Goal: Task Accomplishment & Management: Use online tool/utility

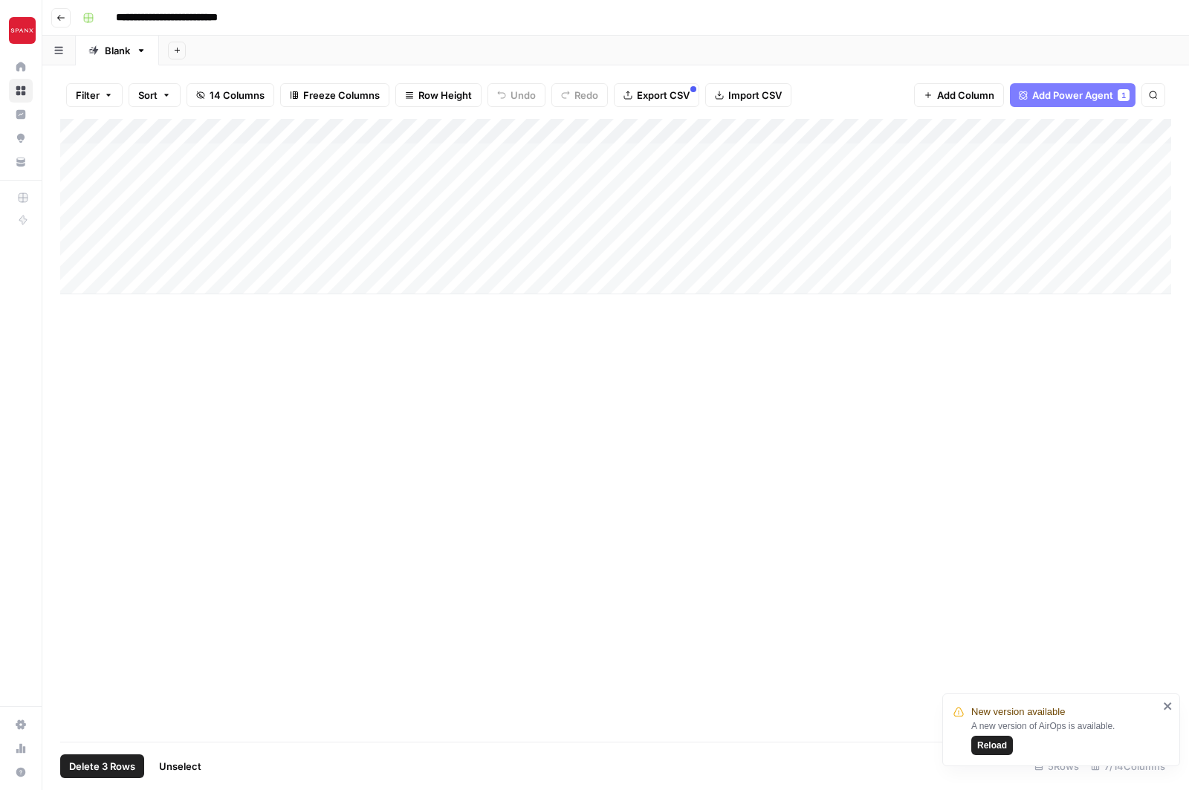
click at [74, 230] on div "Add Column" at bounding box center [615, 206] width 1111 height 175
click at [1069, 93] on span "Add Power Agent" at bounding box center [1072, 95] width 81 height 15
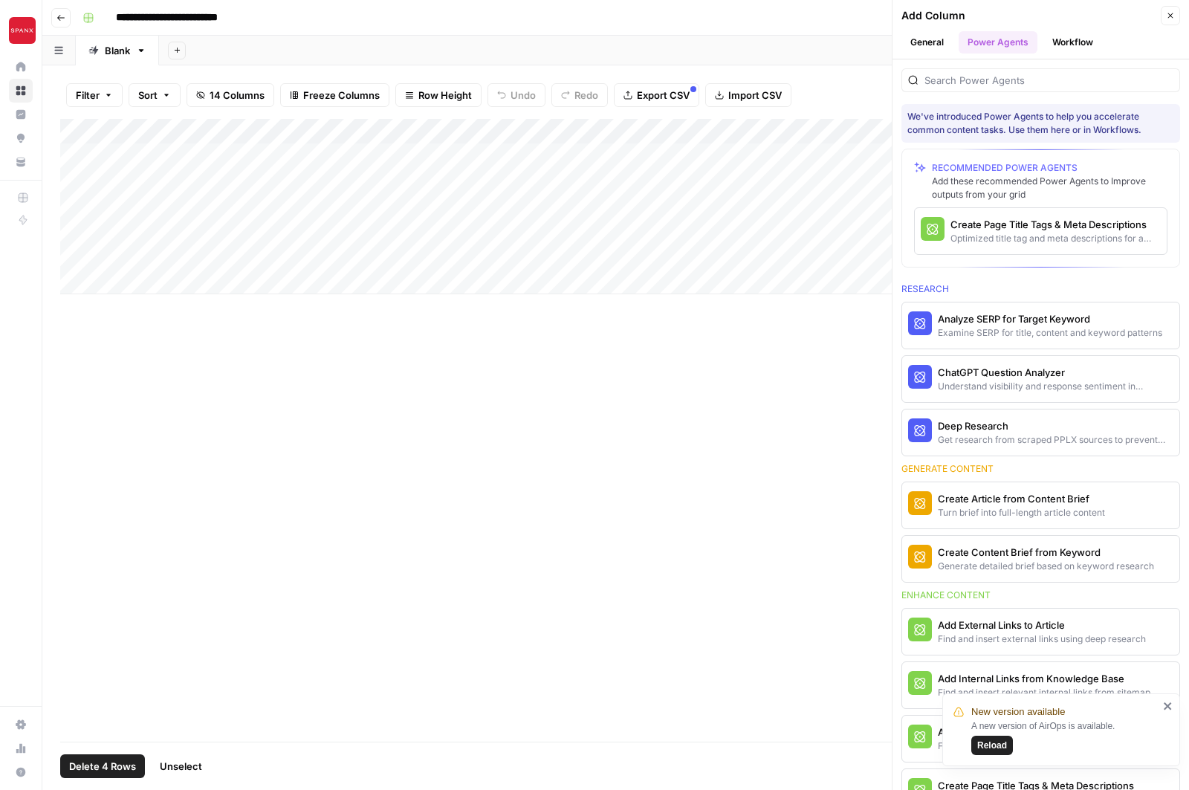
click at [1174, 16] on span "Close" at bounding box center [1174, 16] width 1 height 1
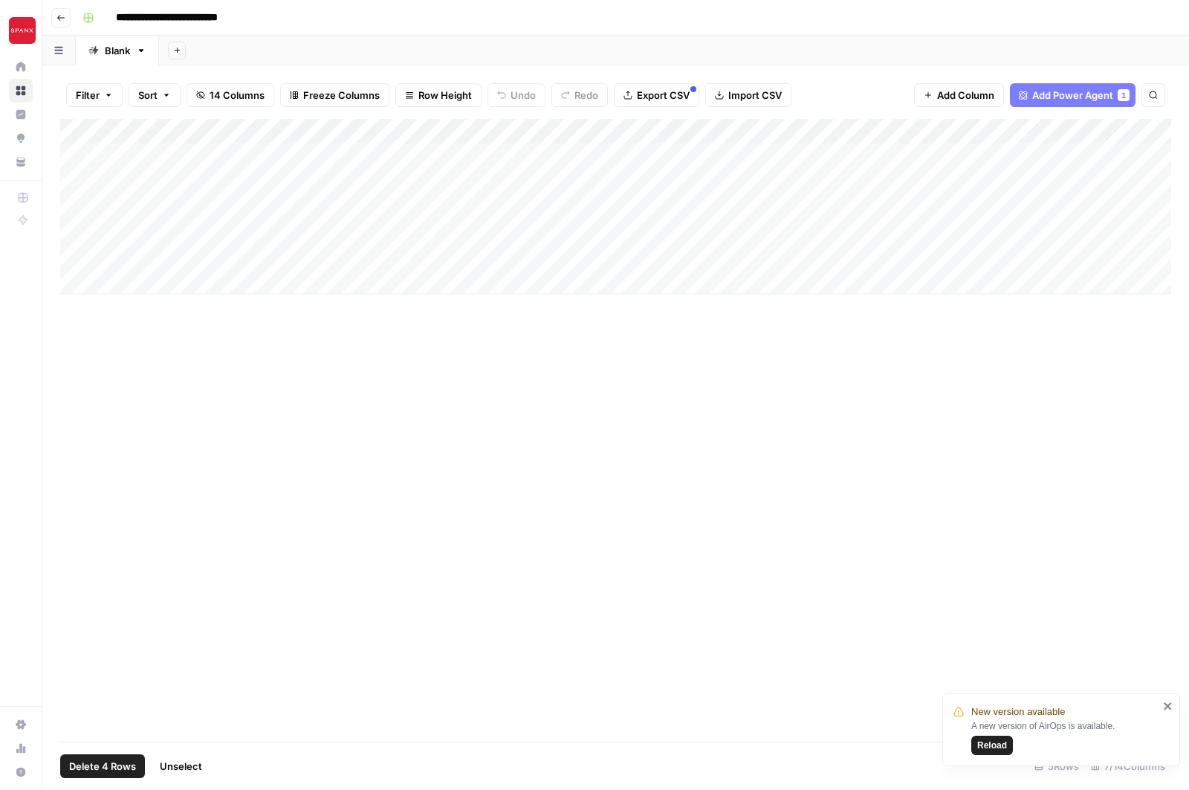
click at [516, 132] on div "Add Column" at bounding box center [615, 206] width 1111 height 175
click at [531, 158] on span "All Rows" at bounding box center [571, 165] width 94 height 15
click at [77, 154] on div "Add Column" at bounding box center [615, 206] width 1111 height 175
click at [71, 186] on div "Add Column" at bounding box center [615, 206] width 1111 height 175
click at [76, 204] on div "Add Column" at bounding box center [615, 206] width 1111 height 175
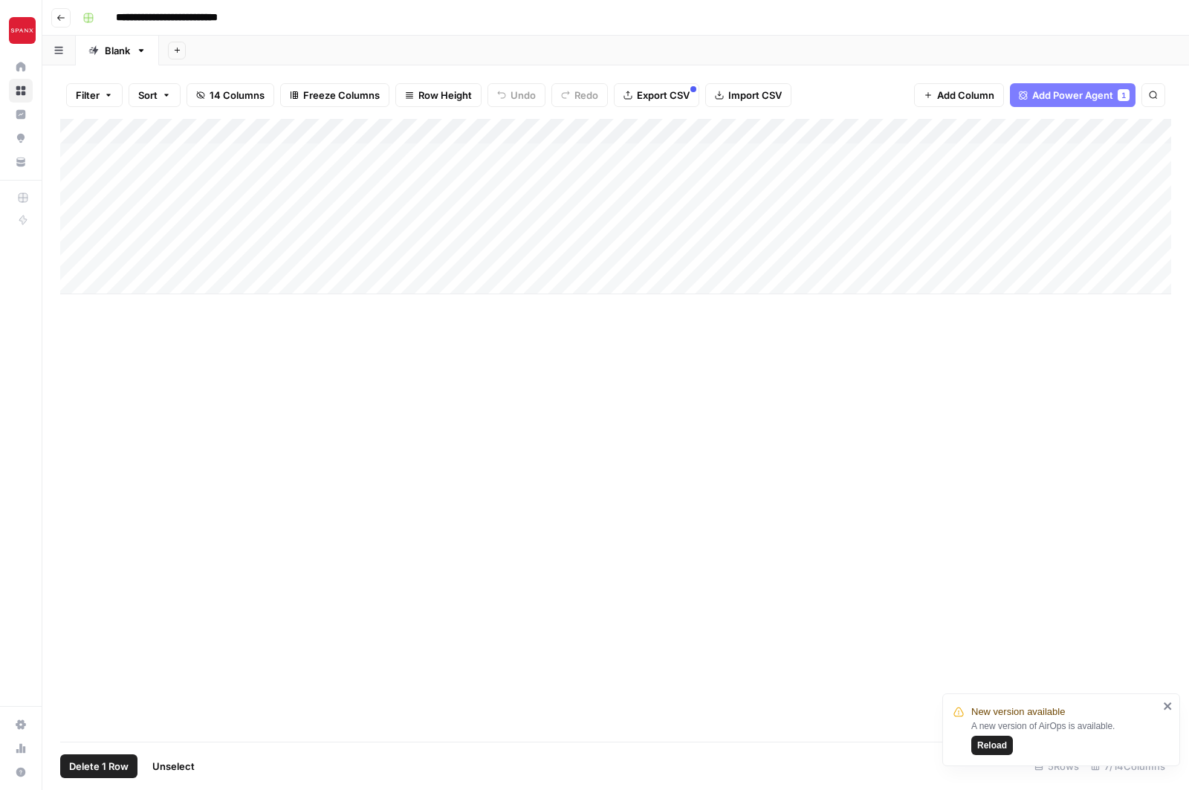
click at [74, 231] on div "Add Column" at bounding box center [615, 206] width 1111 height 175
click at [517, 152] on div "Add Column" at bounding box center [615, 206] width 1111 height 175
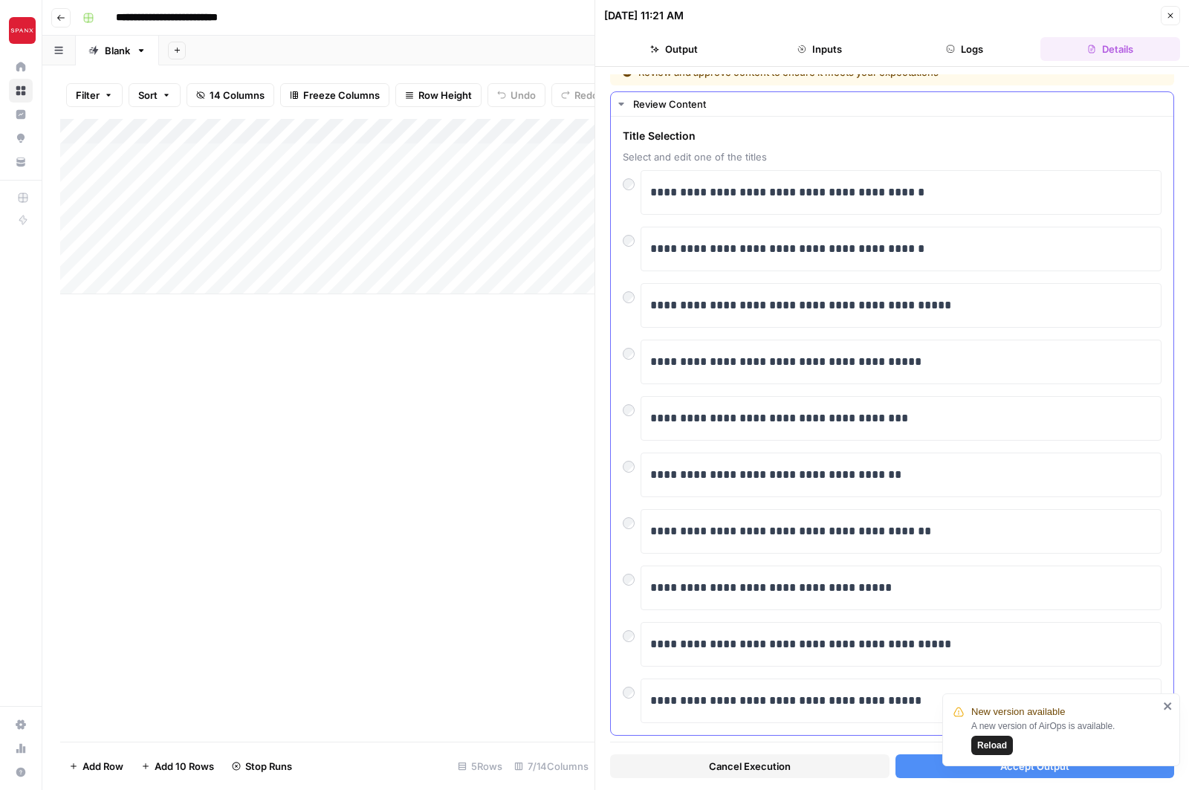
scroll to position [22, 0]
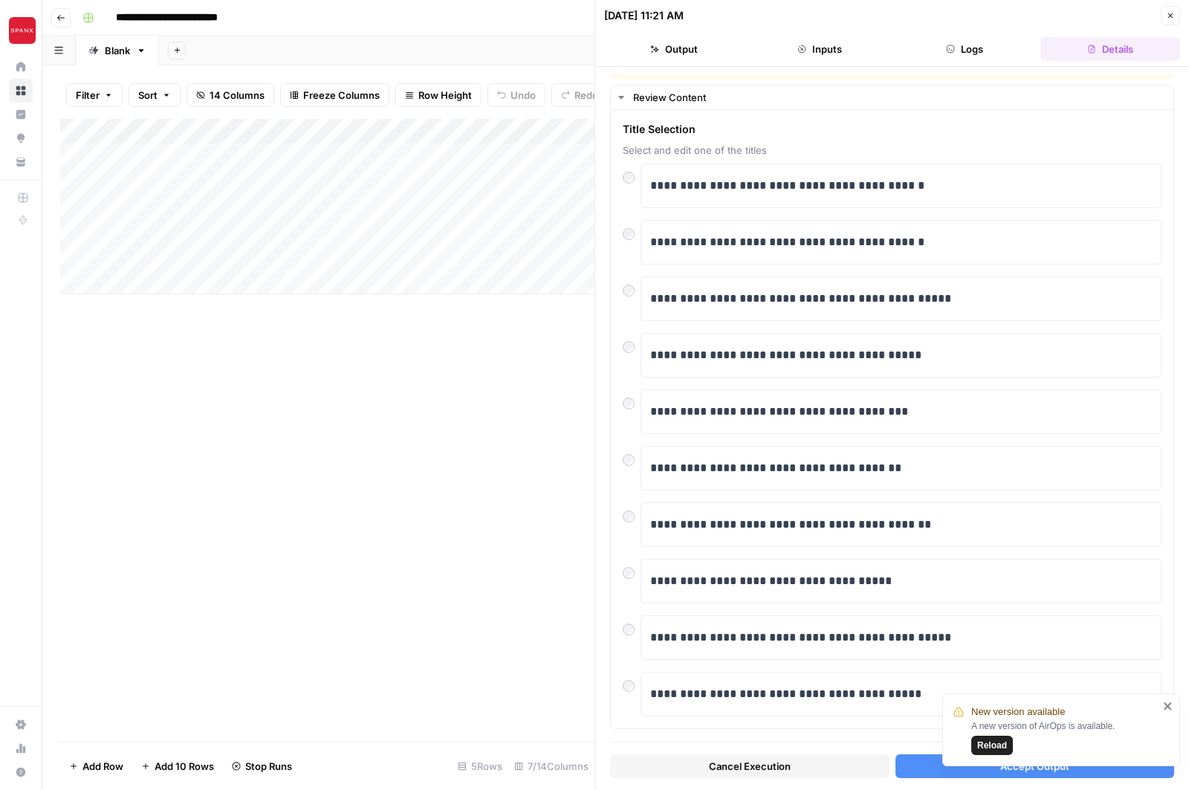
click at [918, 768] on button "Accept Output" at bounding box center [1034, 766] width 279 height 24
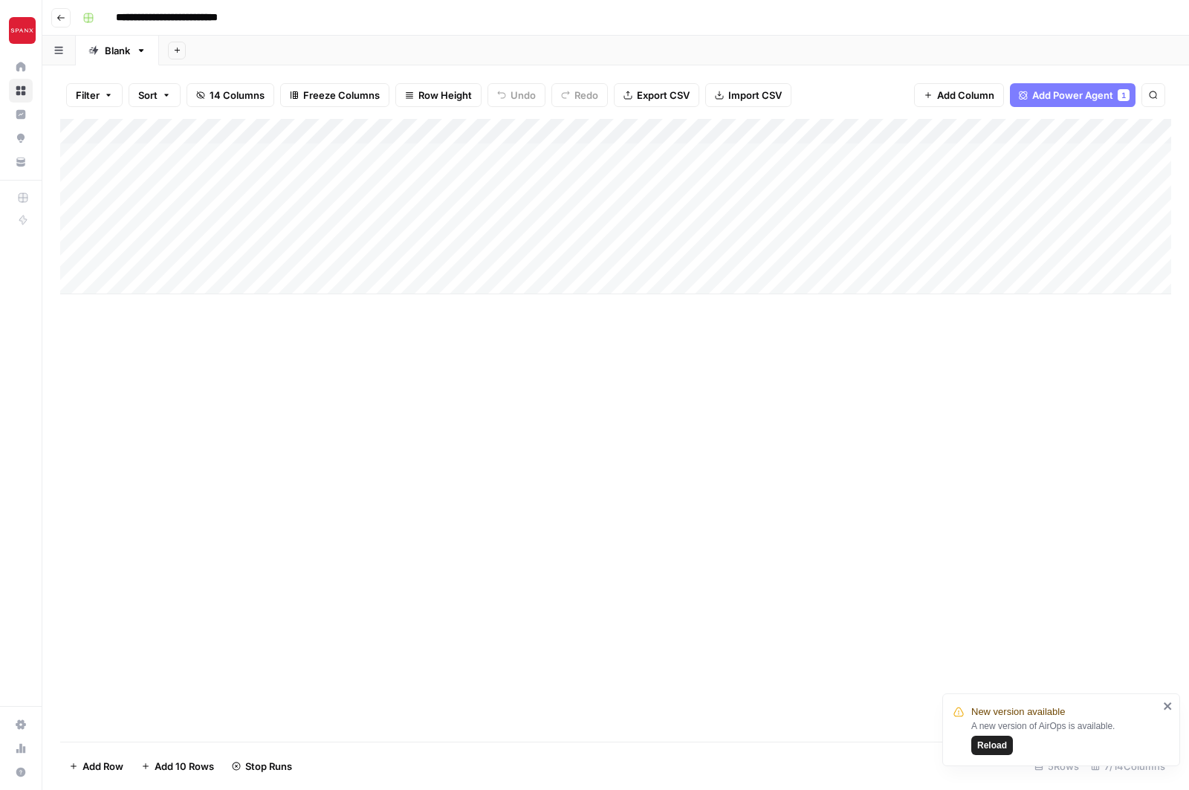
click at [1167, 709] on icon "close" at bounding box center [1168, 706] width 10 height 12
click at [516, 181] on div "Add Column" at bounding box center [615, 206] width 1111 height 175
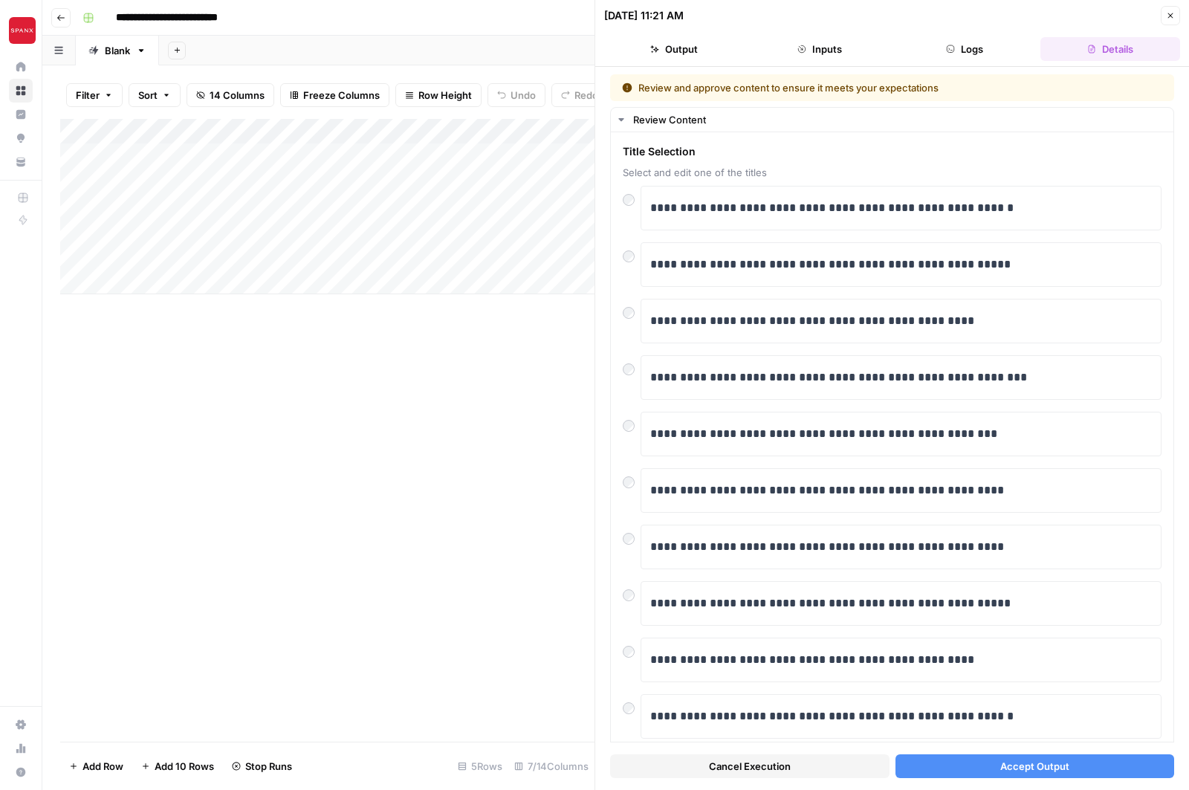
click at [1000, 763] on span "Accept Output" at bounding box center [1034, 766] width 69 height 15
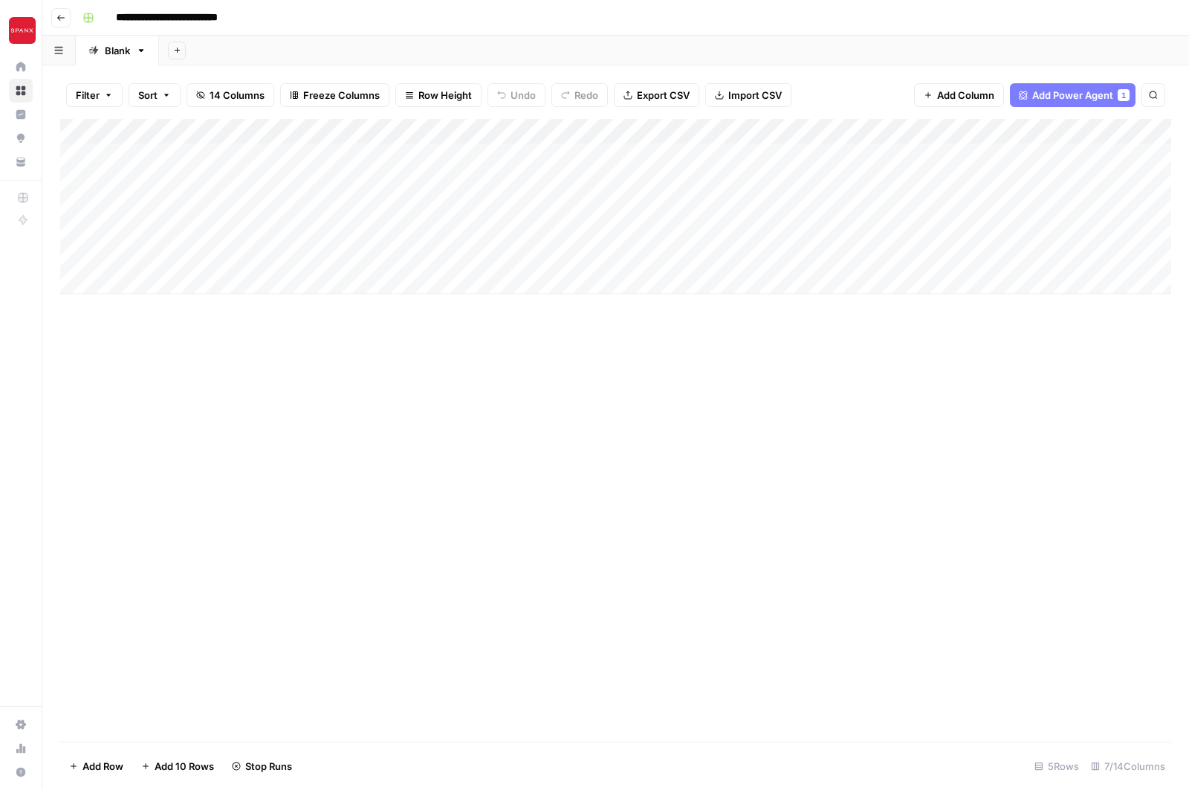
click at [514, 204] on div "Add Column" at bounding box center [615, 206] width 1111 height 175
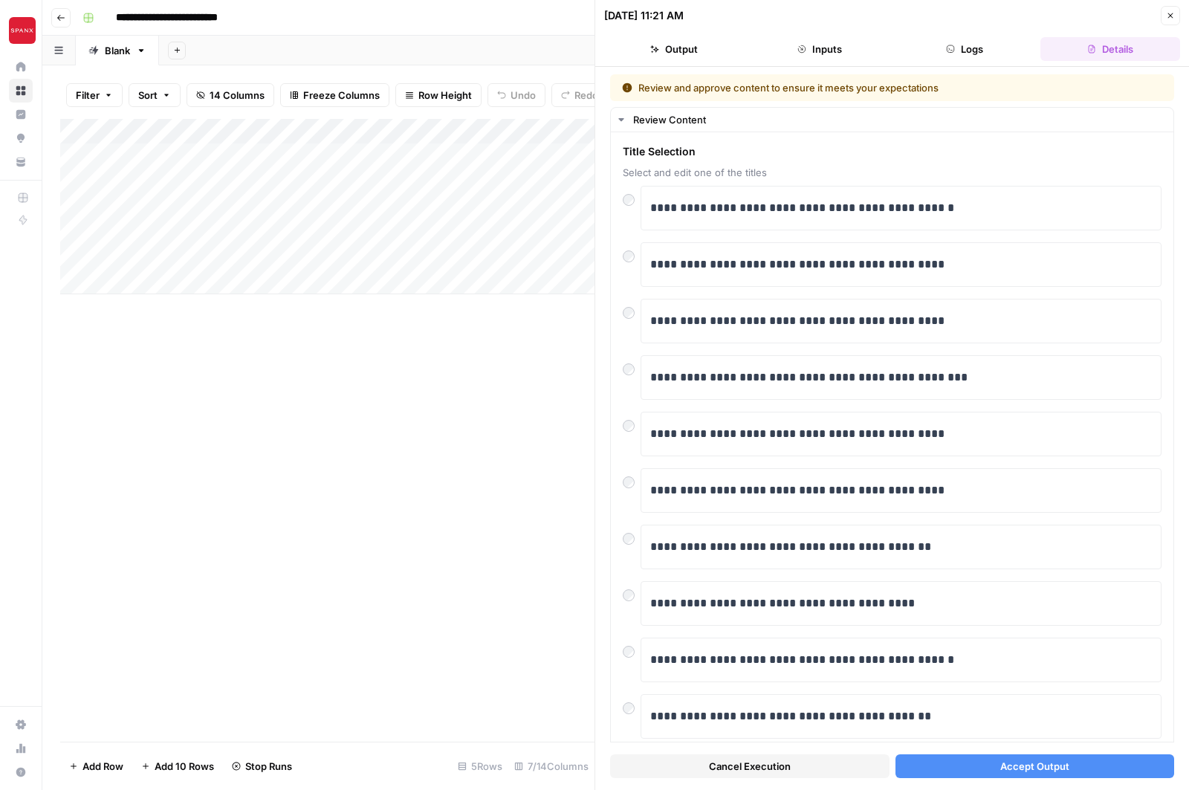
click at [987, 774] on button "Accept Output" at bounding box center [1034, 766] width 279 height 24
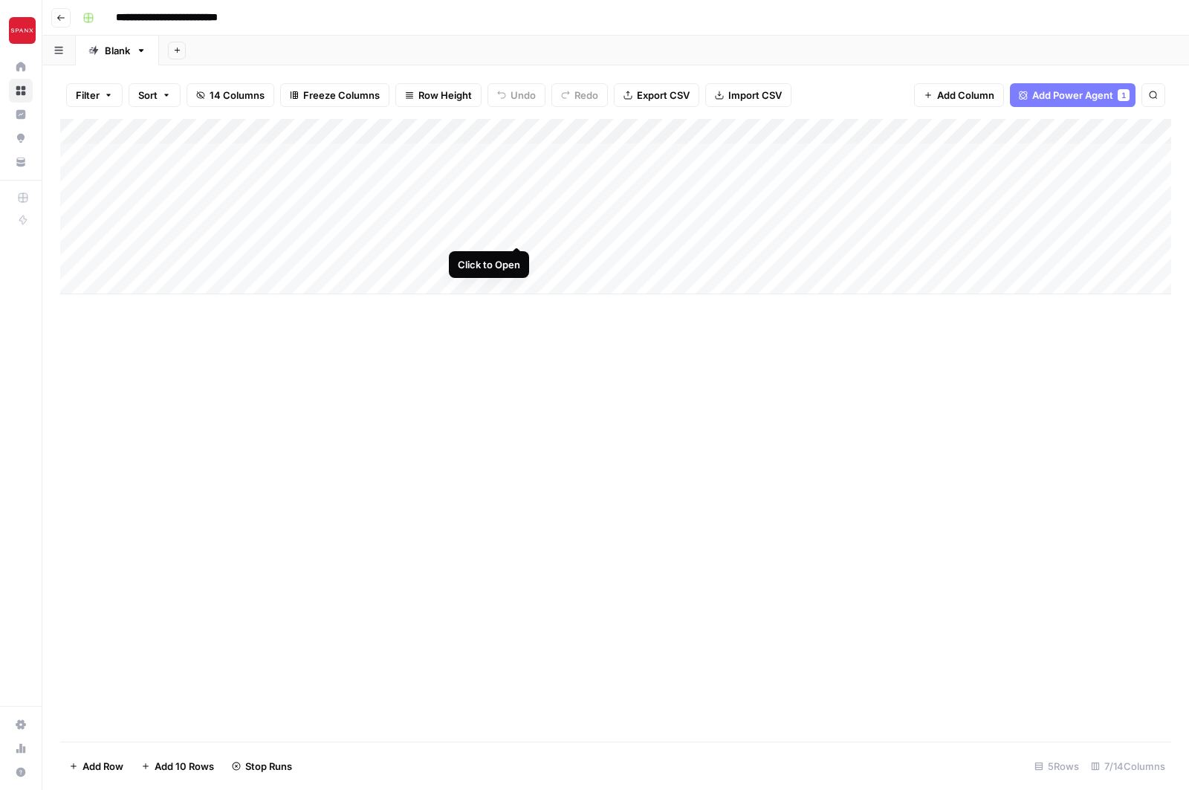
click at [516, 233] on div "Add Column" at bounding box center [615, 206] width 1111 height 175
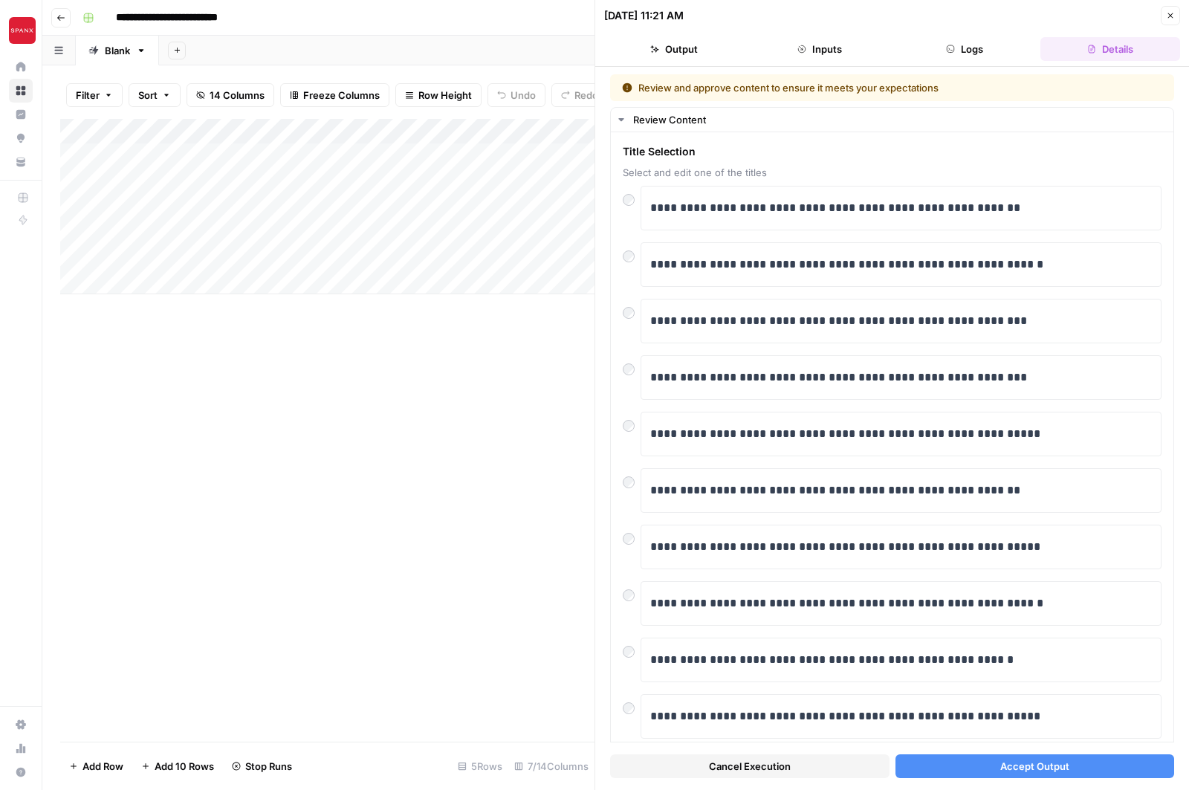
click at [1088, 770] on button "Accept Output" at bounding box center [1034, 766] width 279 height 24
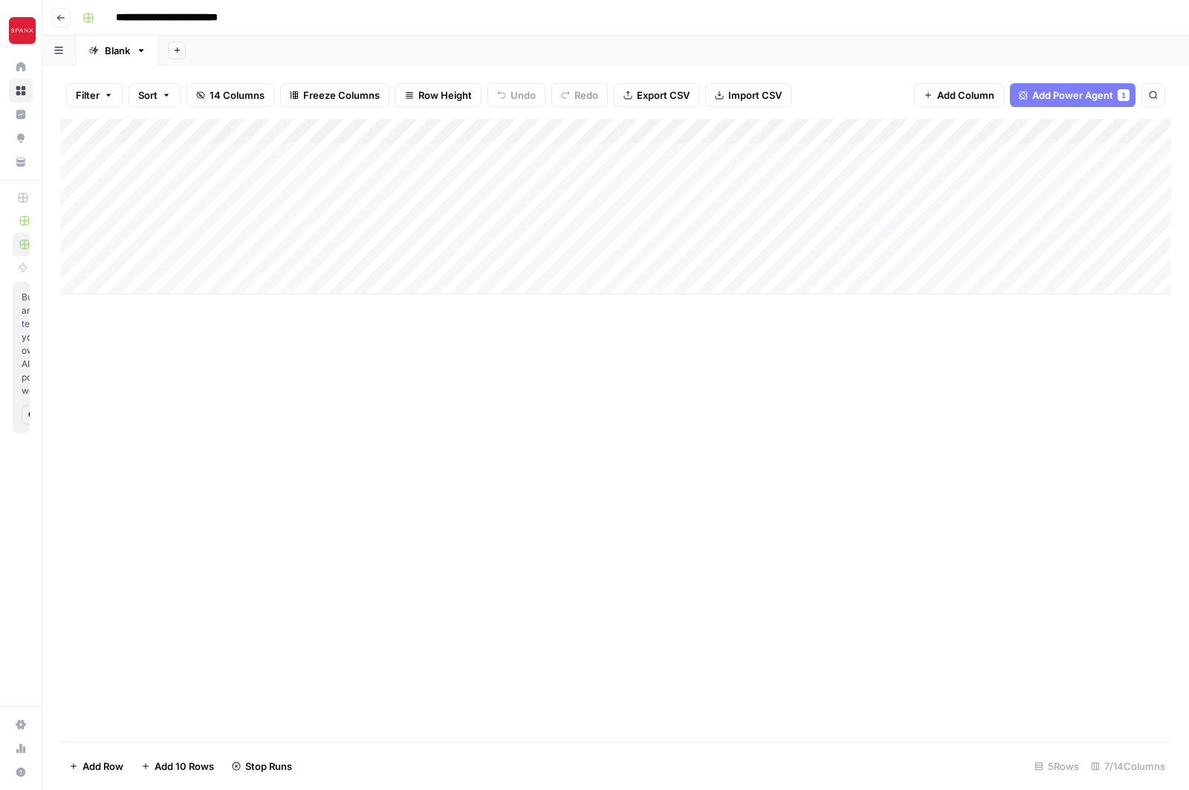
click at [579, 334] on div "Add Column" at bounding box center [615, 430] width 1111 height 623
click at [740, 351] on div "Add Column" at bounding box center [615, 430] width 1111 height 623
click at [330, 394] on div "Add Column" at bounding box center [615, 430] width 1111 height 623
click at [768, 434] on div "Add Column" at bounding box center [615, 430] width 1111 height 623
click at [323, 375] on div "Add Column" at bounding box center [615, 430] width 1111 height 623
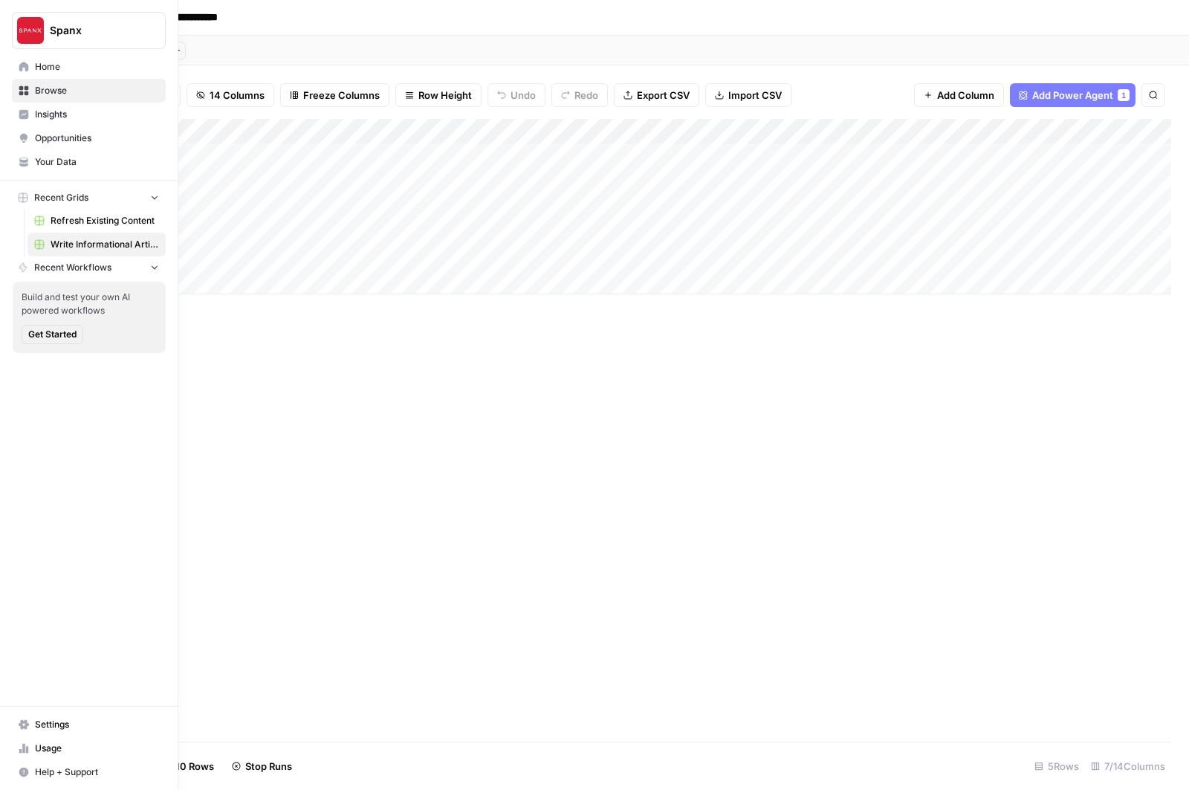
click at [21, 65] on icon at bounding box center [24, 67] width 10 height 10
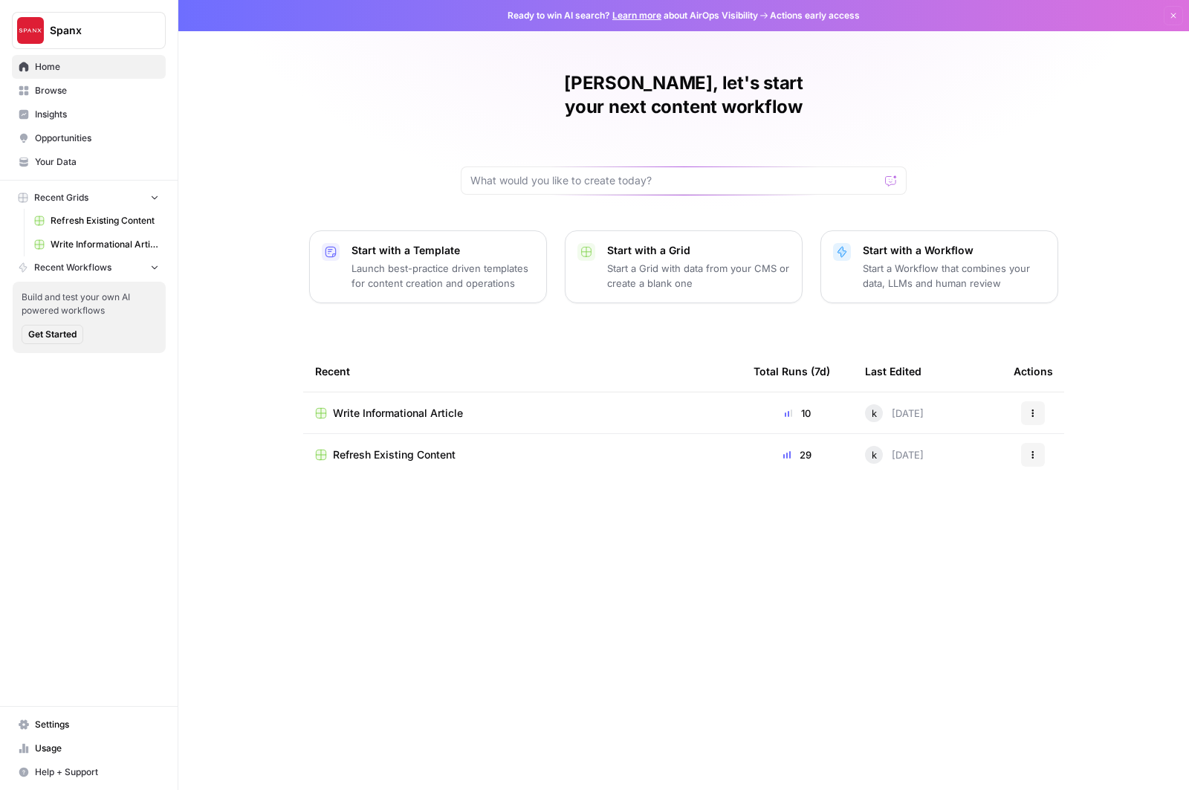
click at [62, 161] on span "Your Data" at bounding box center [97, 161] width 124 height 13
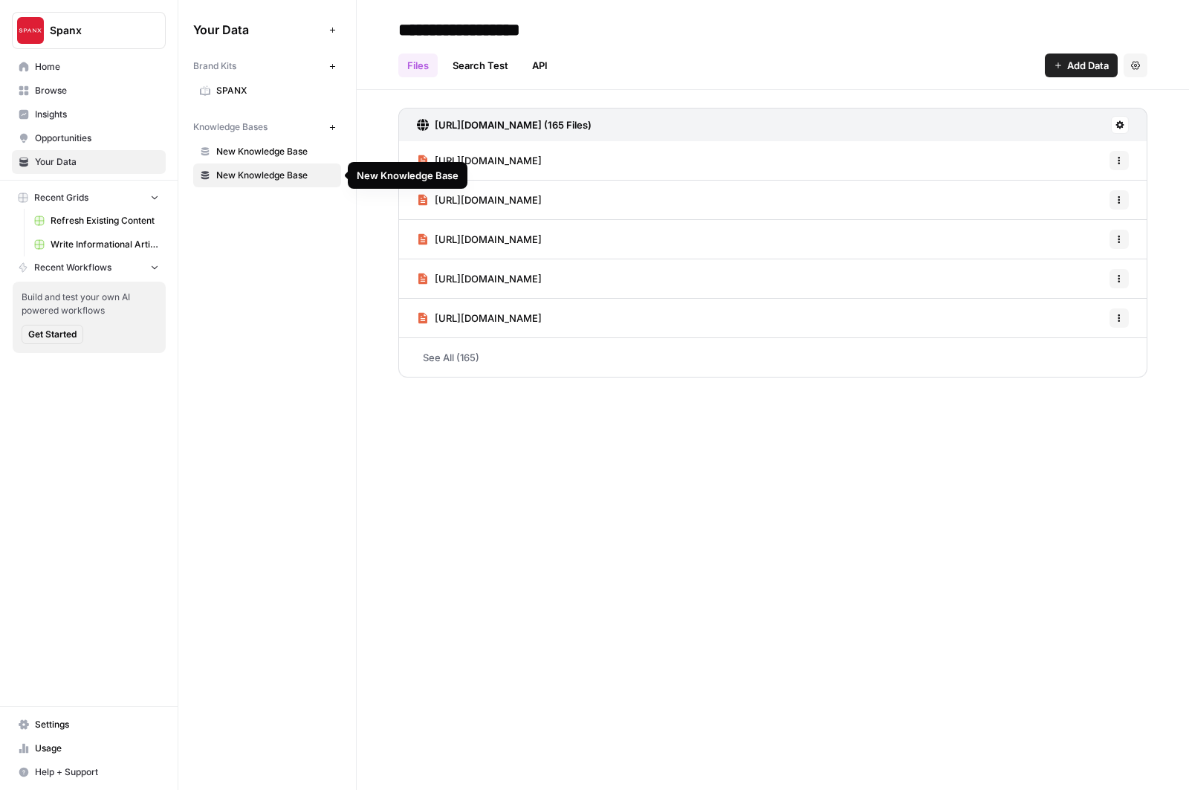
click at [275, 175] on span "New Knowledge Base" at bounding box center [275, 175] width 118 height 13
click at [270, 146] on span "New Knowledge Base" at bounding box center [275, 151] width 118 height 13
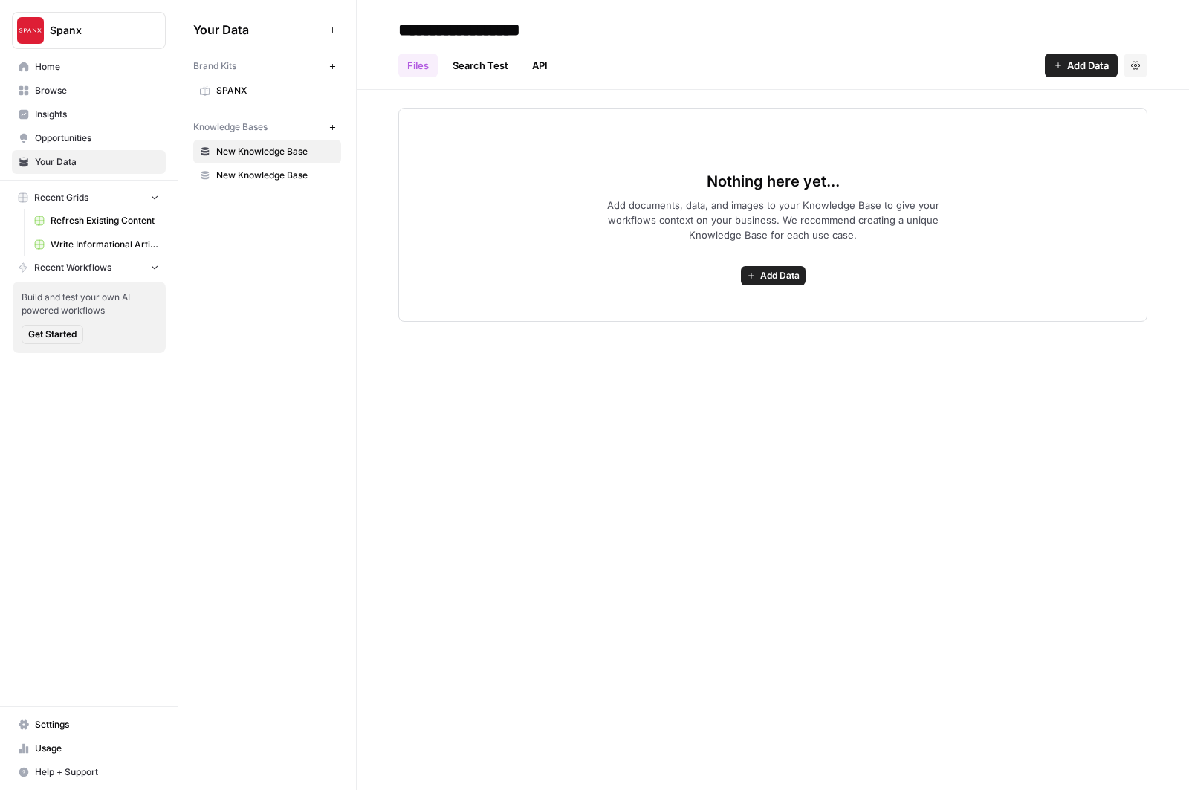
click at [766, 275] on span "Add Data" at bounding box center [779, 275] width 39 height 13
click at [698, 426] on span "Import from Shopify" at bounding box center [718, 423] width 135 height 15
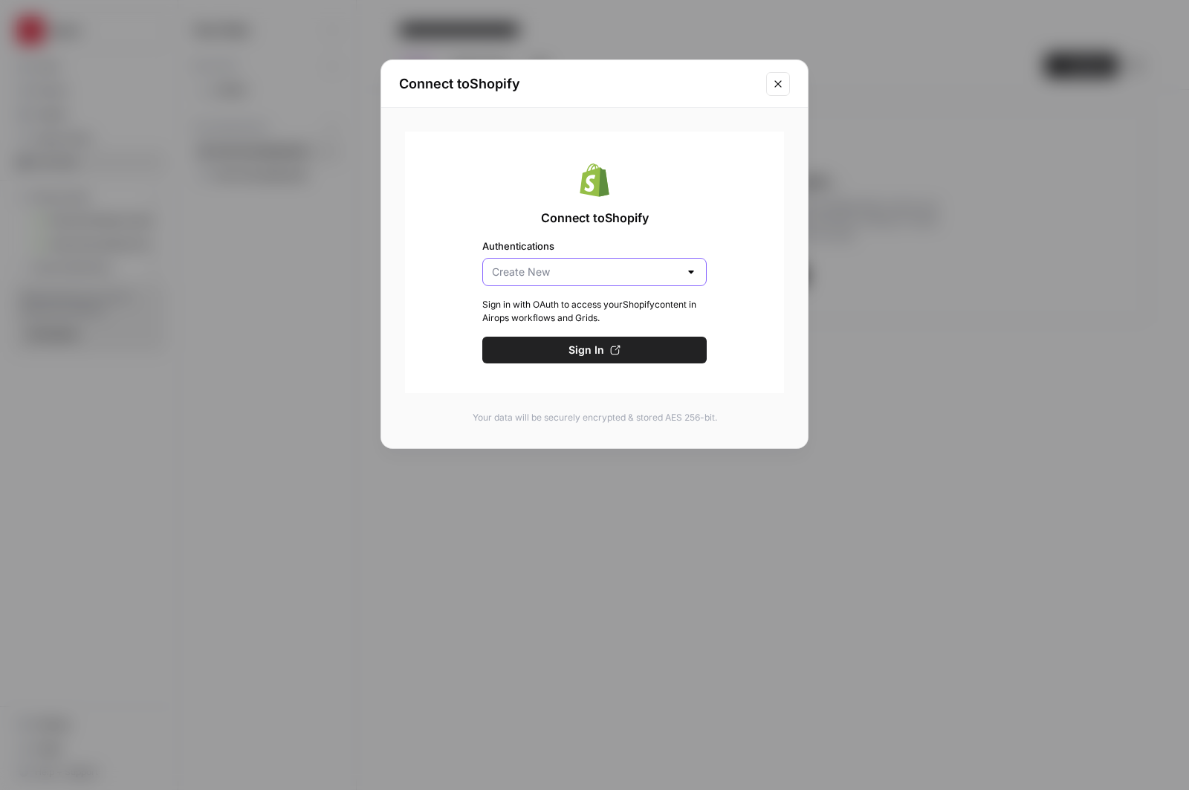
click at [577, 279] on input "Authentications" at bounding box center [585, 271] width 187 height 15
click at [599, 310] on span "Create New" at bounding box center [592, 309] width 163 height 15
type input "Create New"
click at [629, 348] on button "Sign In" at bounding box center [594, 350] width 224 height 27
click at [777, 82] on icon "Close modal" at bounding box center [777, 83] width 7 height 7
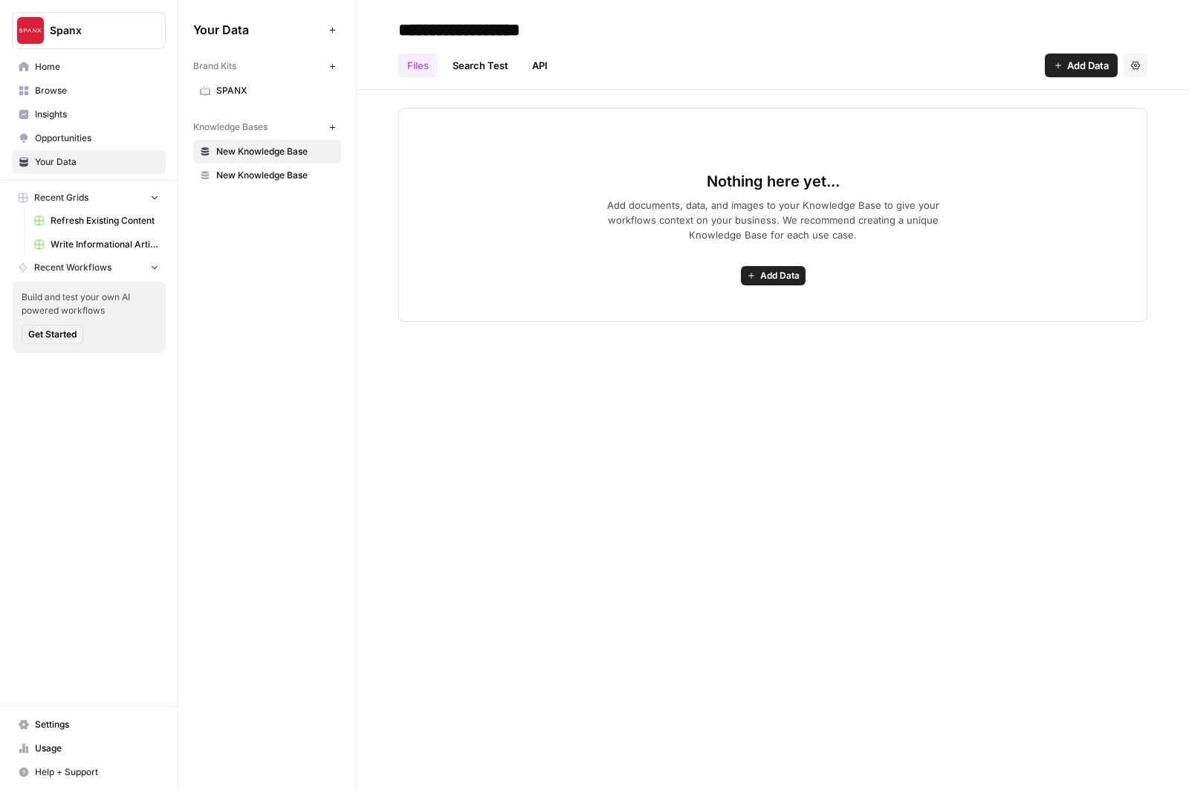
click at [76, 76] on link "Home" at bounding box center [89, 67] width 154 height 24
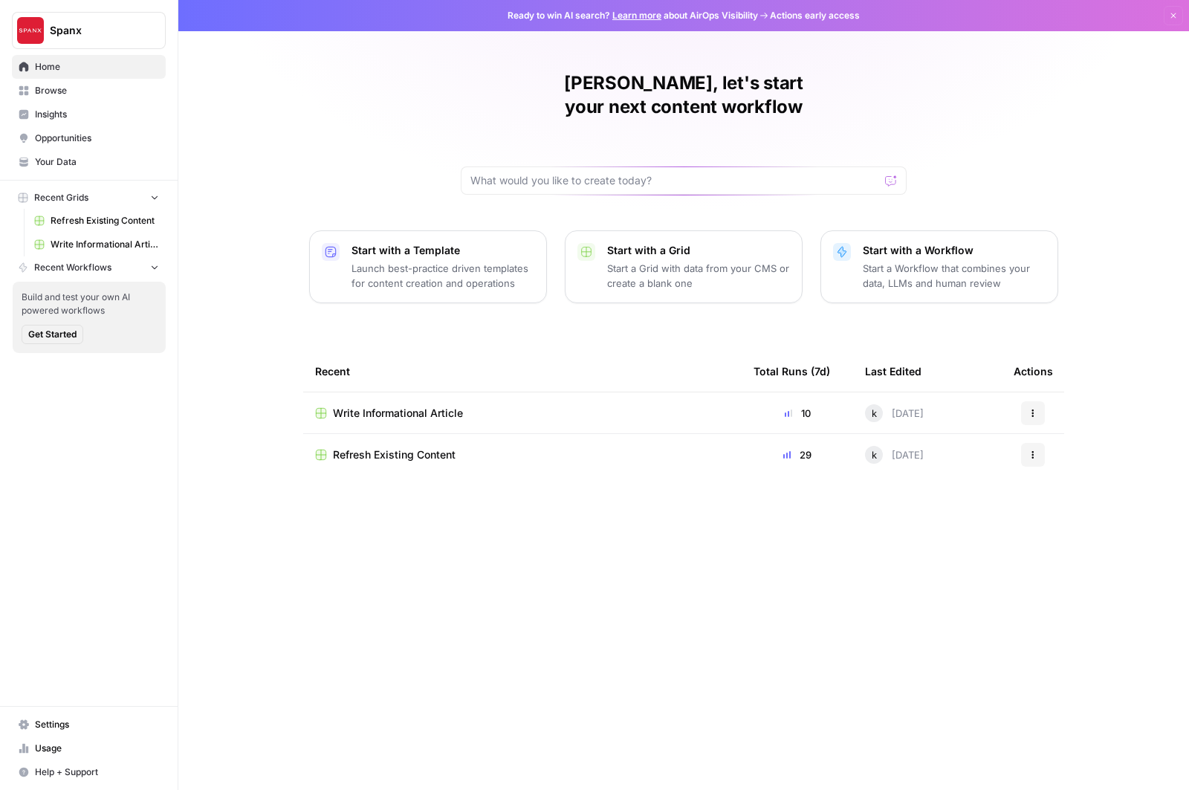
click at [423, 406] on span "Write Informational Article" at bounding box center [398, 413] width 130 height 15
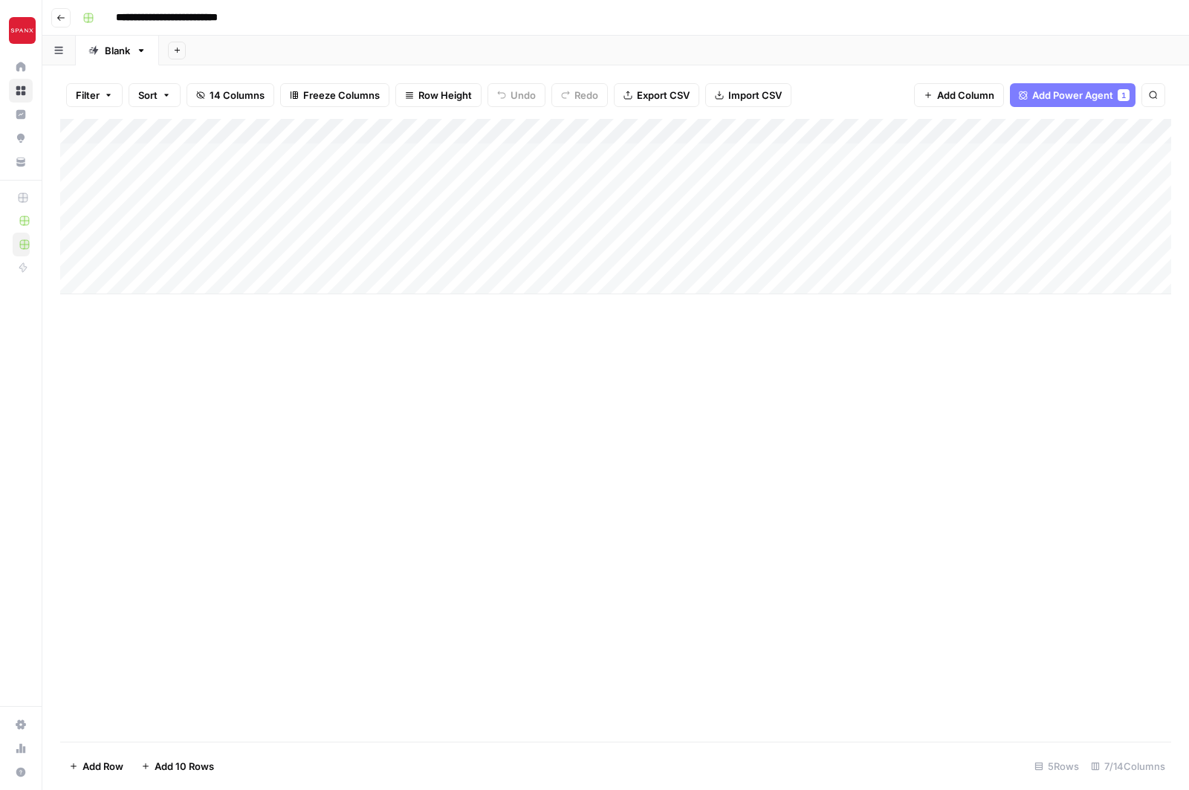
click at [863, 131] on div "Add Column" at bounding box center [615, 206] width 1111 height 175
click at [877, 156] on button "All Rows" at bounding box center [916, 165] width 111 height 21
click at [811, 435] on div "Add Column" at bounding box center [615, 430] width 1111 height 623
click at [939, 129] on div "Add Column" at bounding box center [615, 206] width 1111 height 175
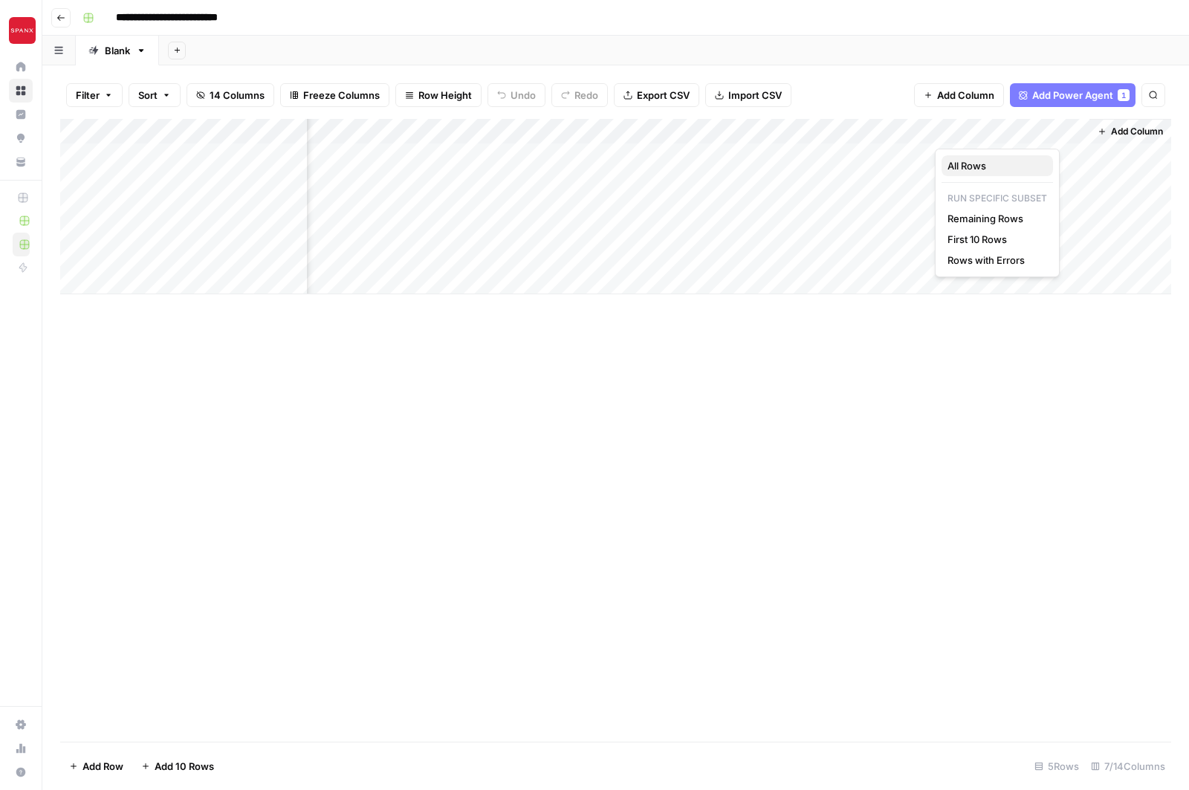
click at [955, 165] on span "All Rows" at bounding box center [994, 165] width 94 height 15
click at [841, 157] on div "Add Column" at bounding box center [615, 206] width 1111 height 175
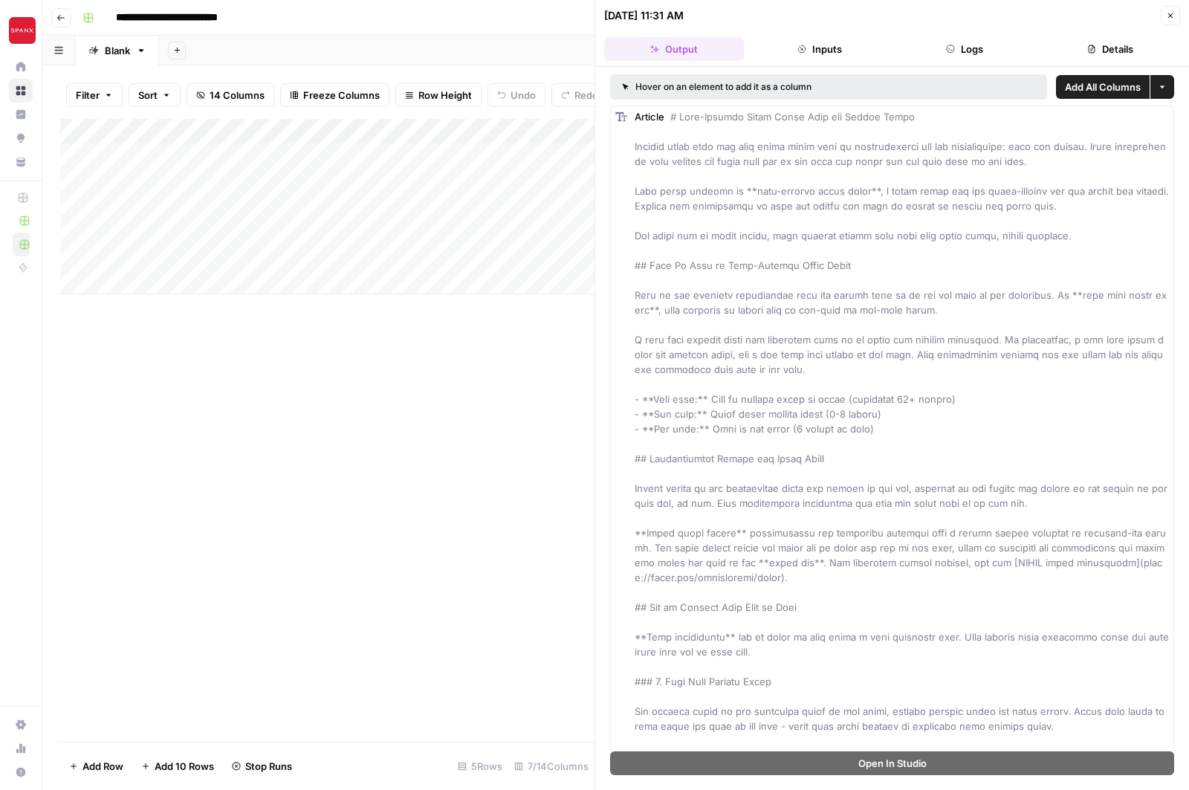
click at [1175, 18] on button "Close" at bounding box center [1169, 15] width 19 height 19
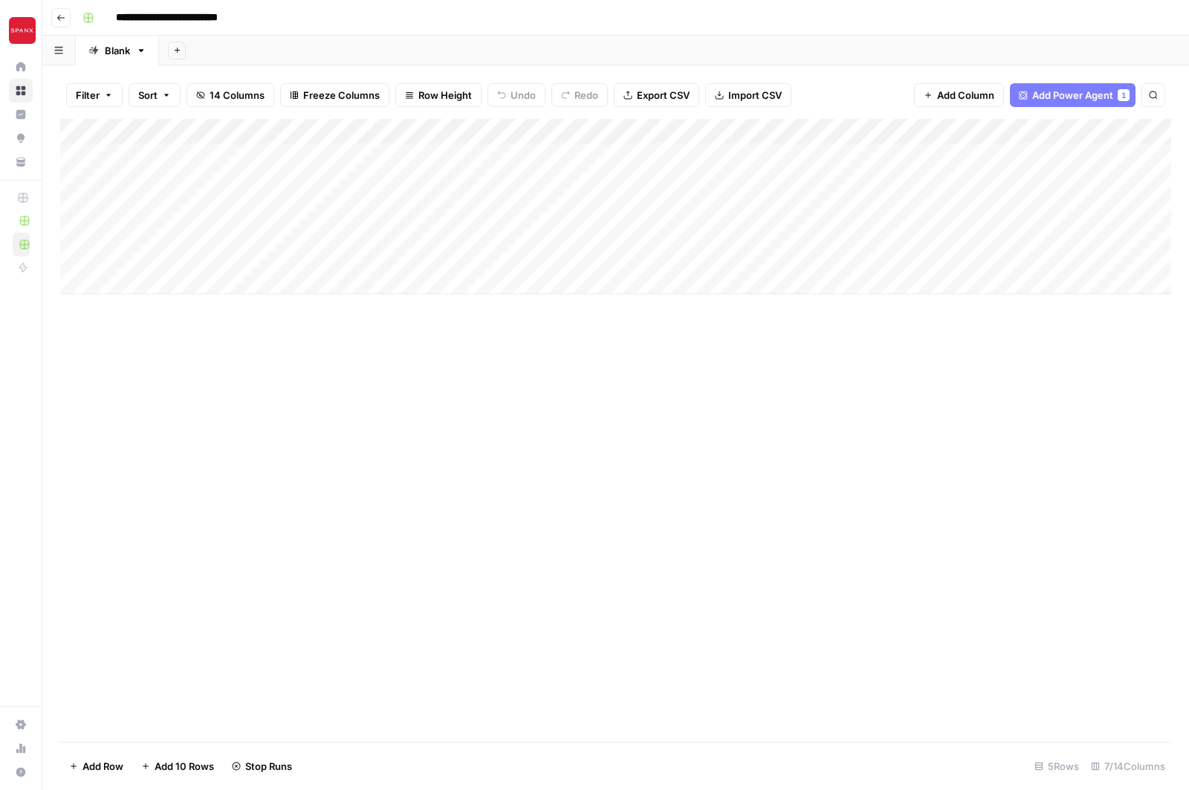
click at [763, 156] on div "Add Column" at bounding box center [615, 206] width 1111 height 175
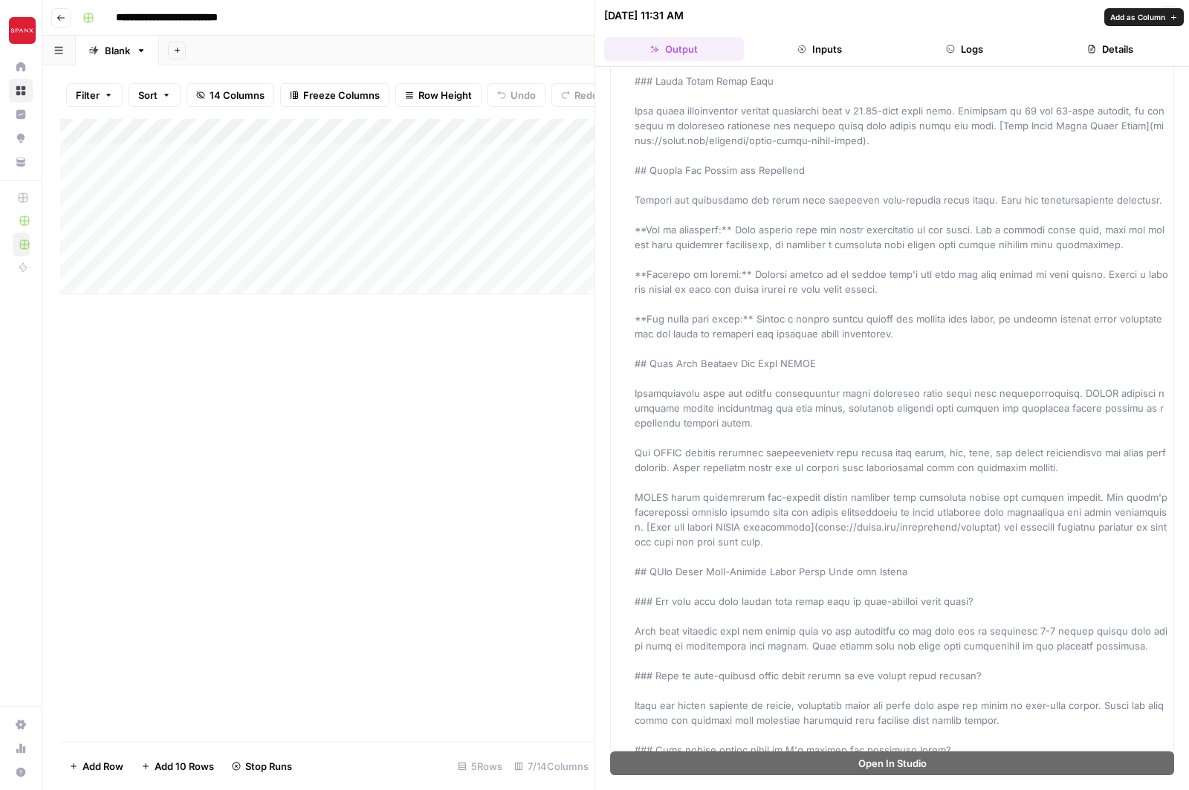
scroll to position [2149, 0]
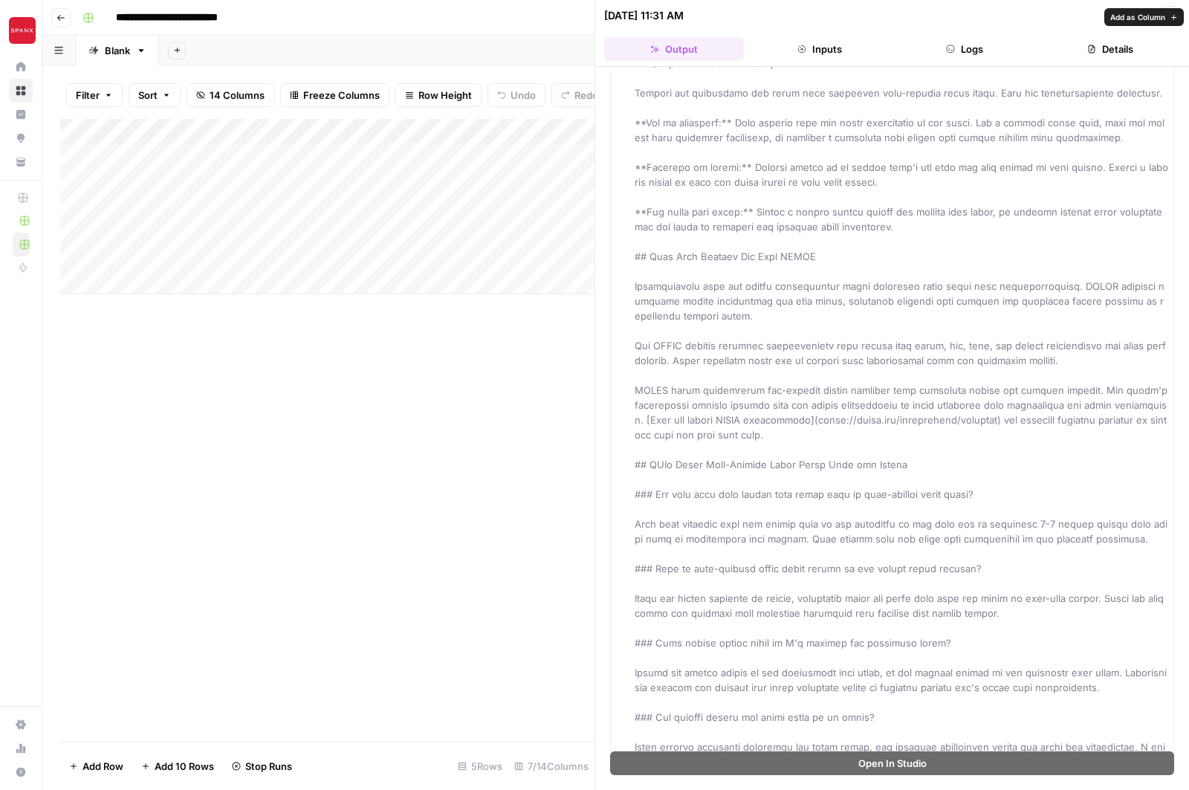
click at [376, 424] on div "Add Column" at bounding box center [327, 430] width 534 height 623
click at [475, 412] on div "Add Column" at bounding box center [327, 430] width 534 height 623
click at [1172, 19] on icon "button" at bounding box center [1170, 15] width 9 height 9
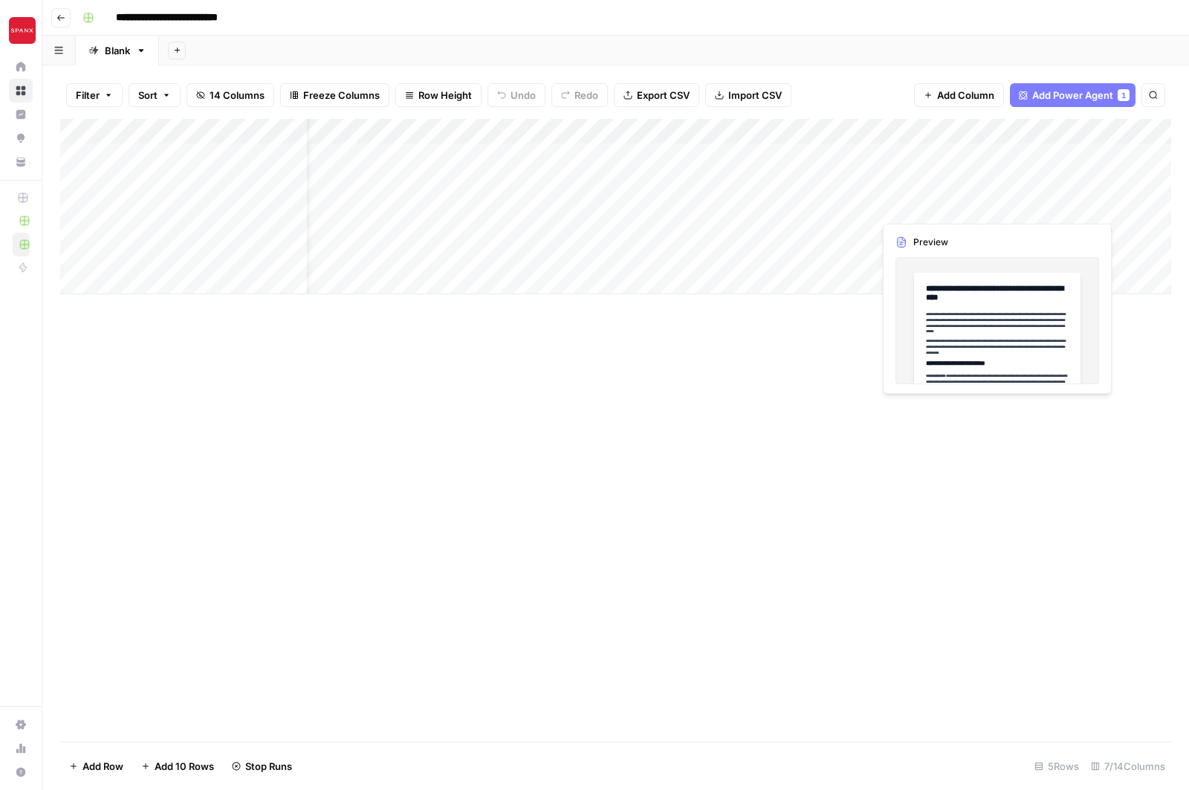
scroll to position [0, 45]
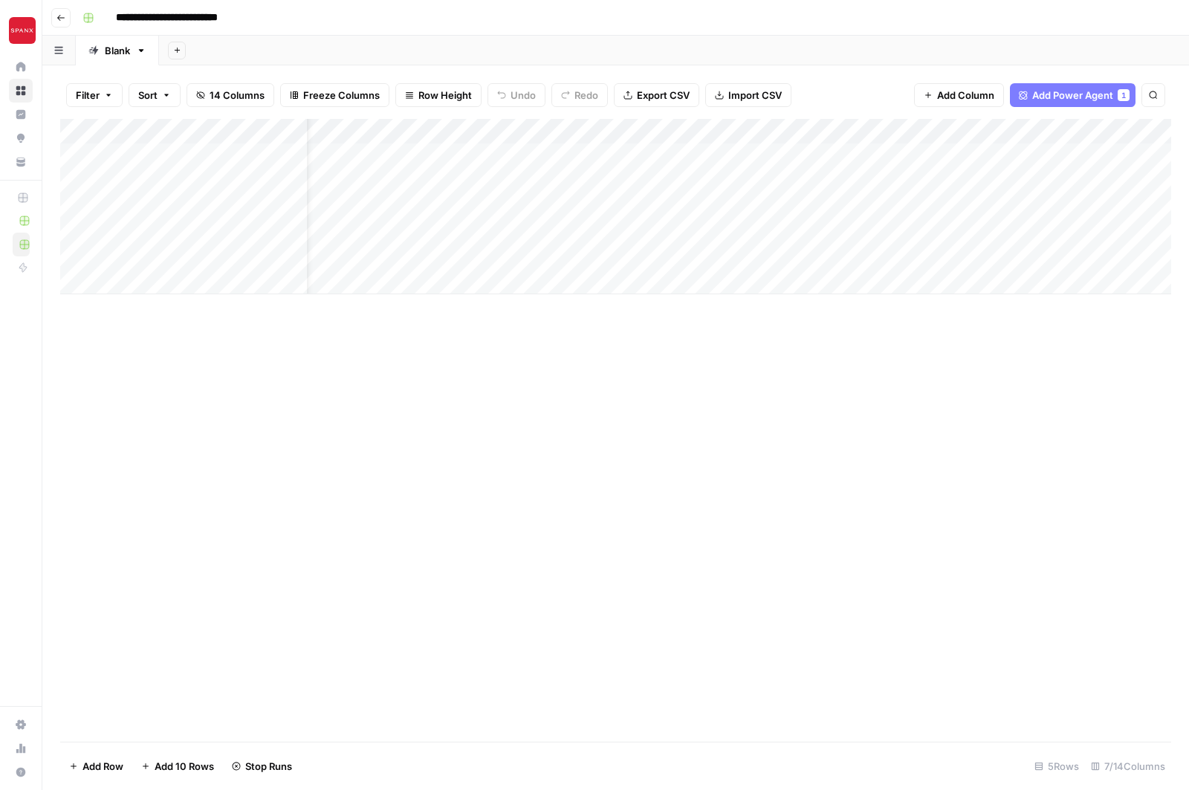
click at [946, 153] on div "Add Column" at bounding box center [615, 206] width 1111 height 175
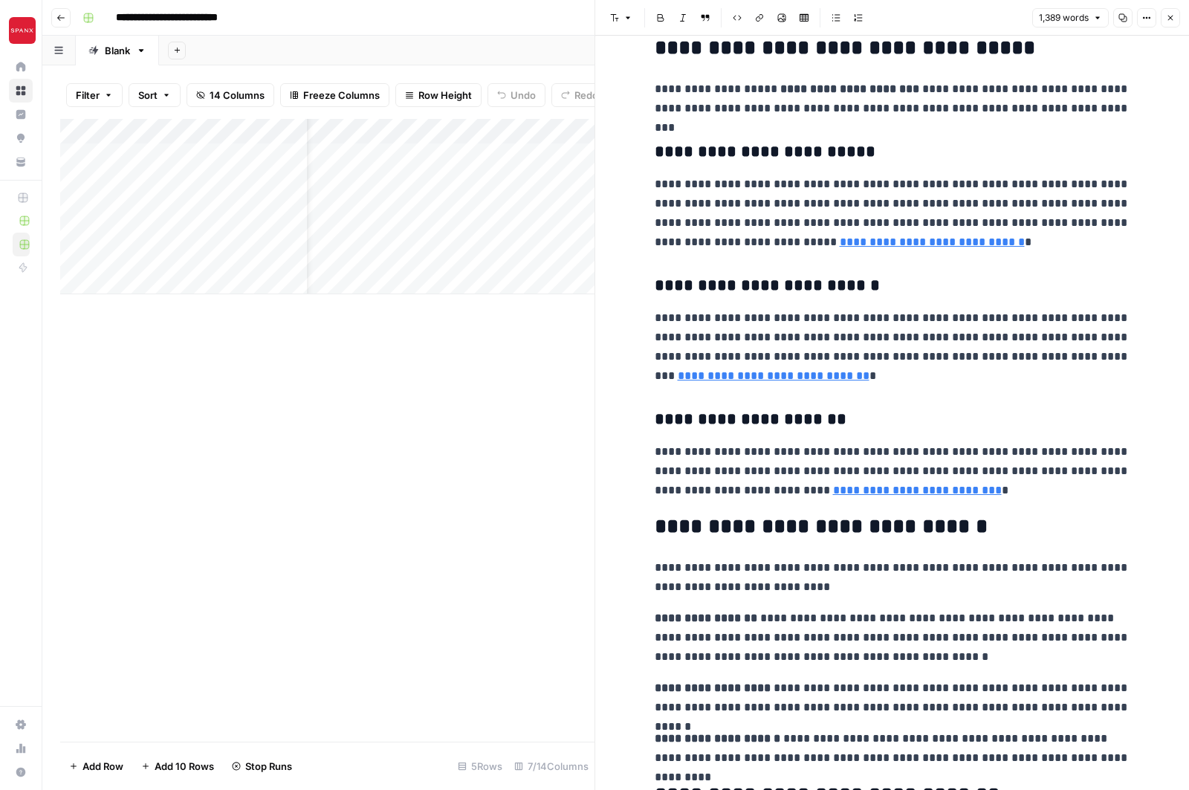
scroll to position [2818, 0]
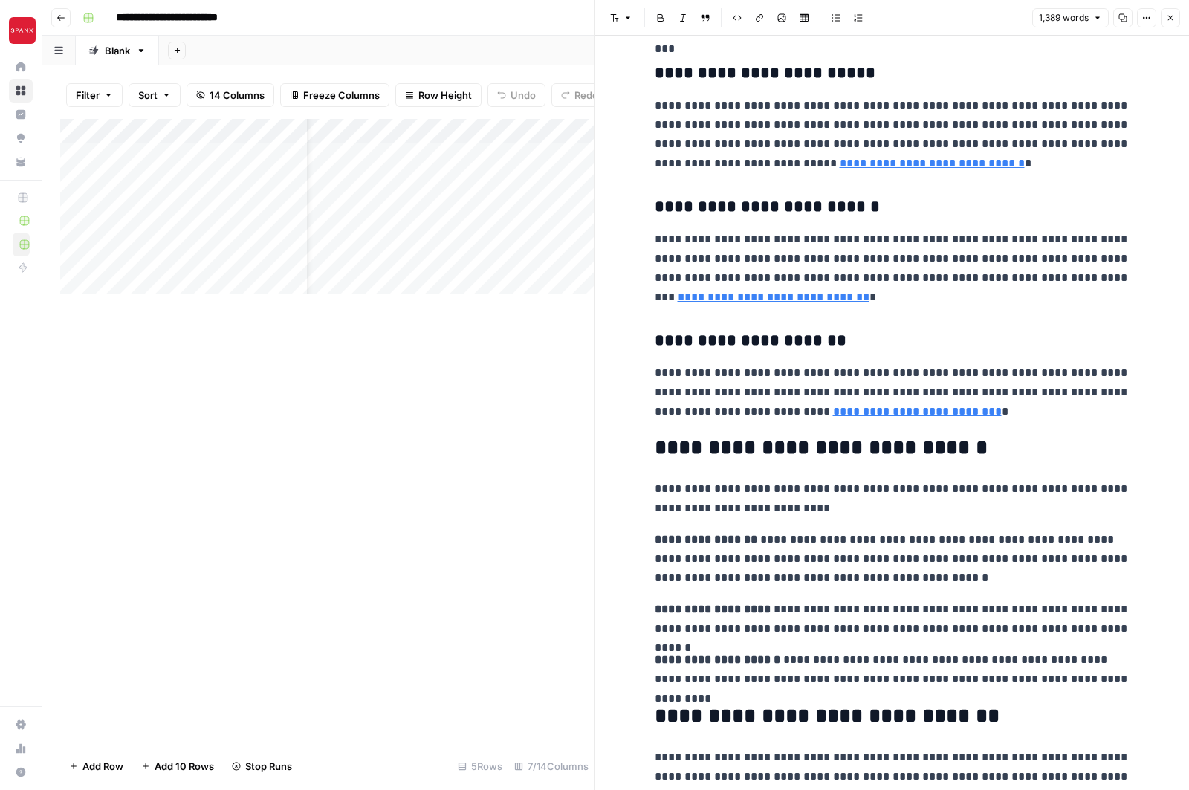
click at [363, 444] on div "Add Column" at bounding box center [327, 430] width 534 height 623
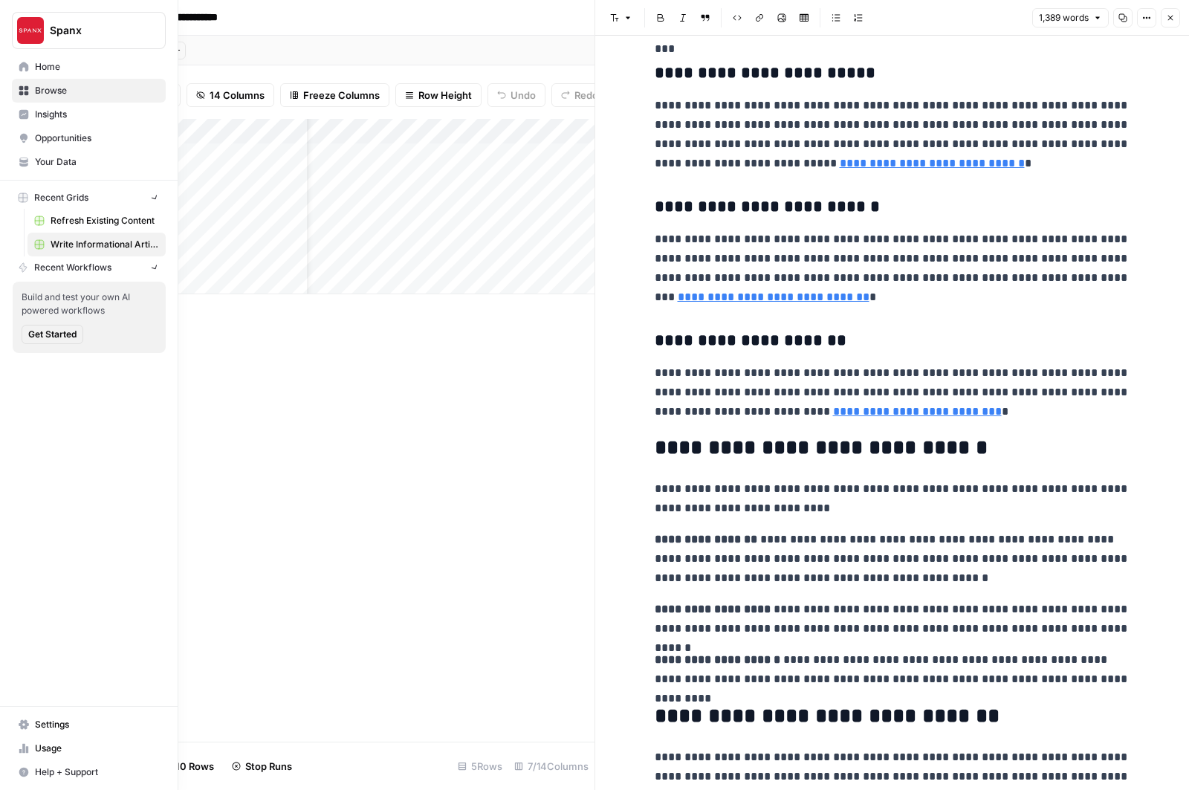
click at [25, 68] on icon at bounding box center [24, 67] width 10 height 10
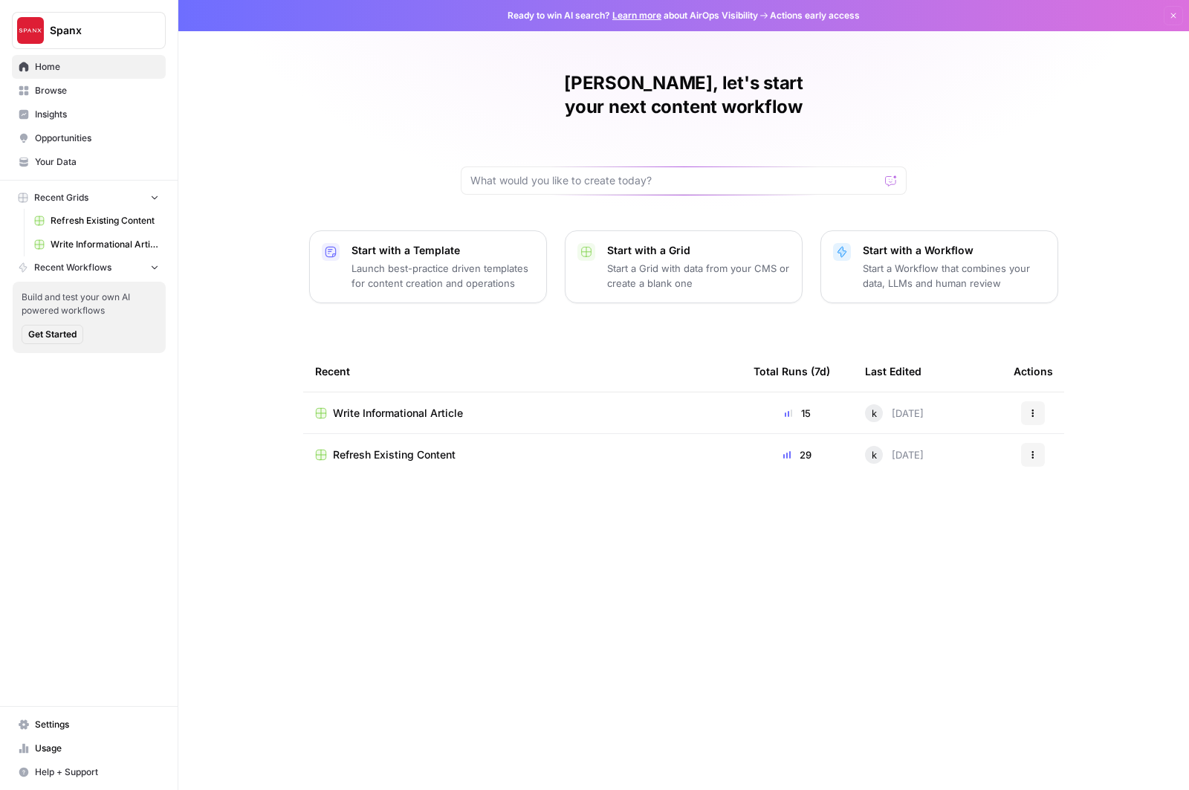
click at [75, 160] on span "Your Data" at bounding box center [97, 161] width 124 height 13
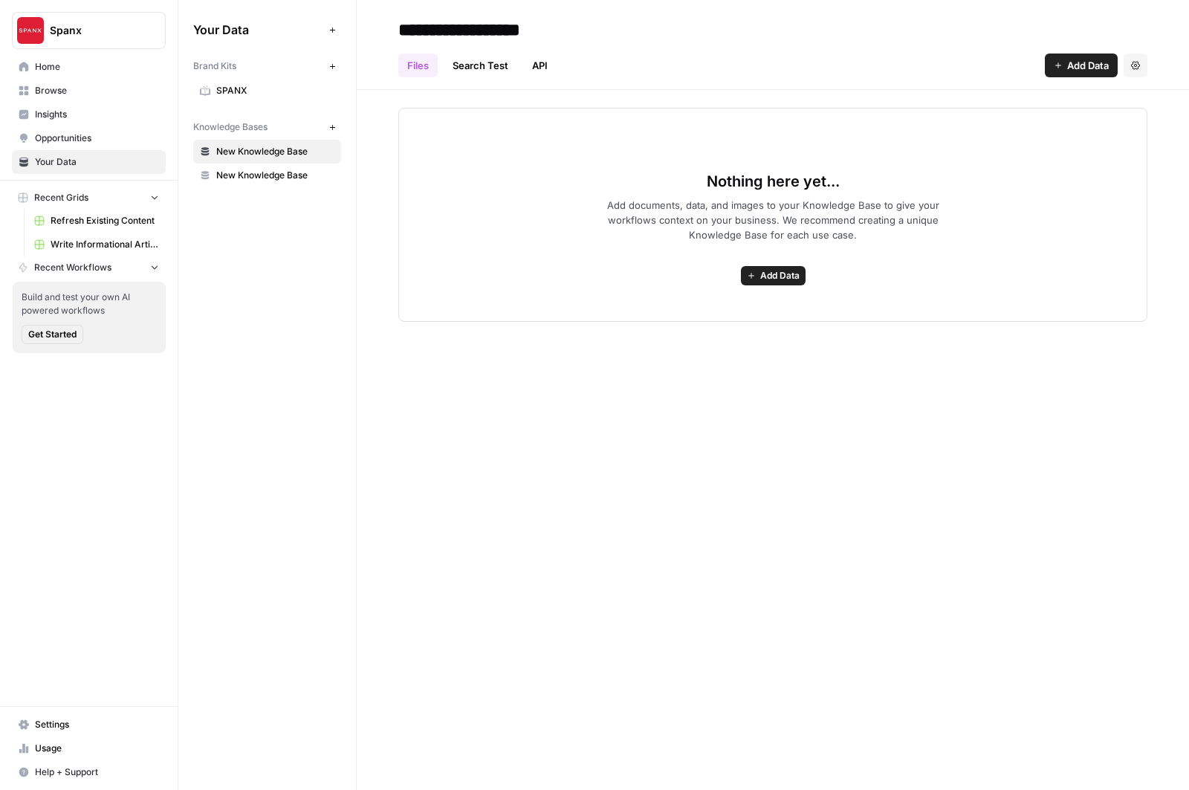
click at [767, 279] on span "Add Data" at bounding box center [779, 275] width 39 height 13
click at [680, 334] on span "Web Scrape" at bounding box center [718, 329] width 135 height 15
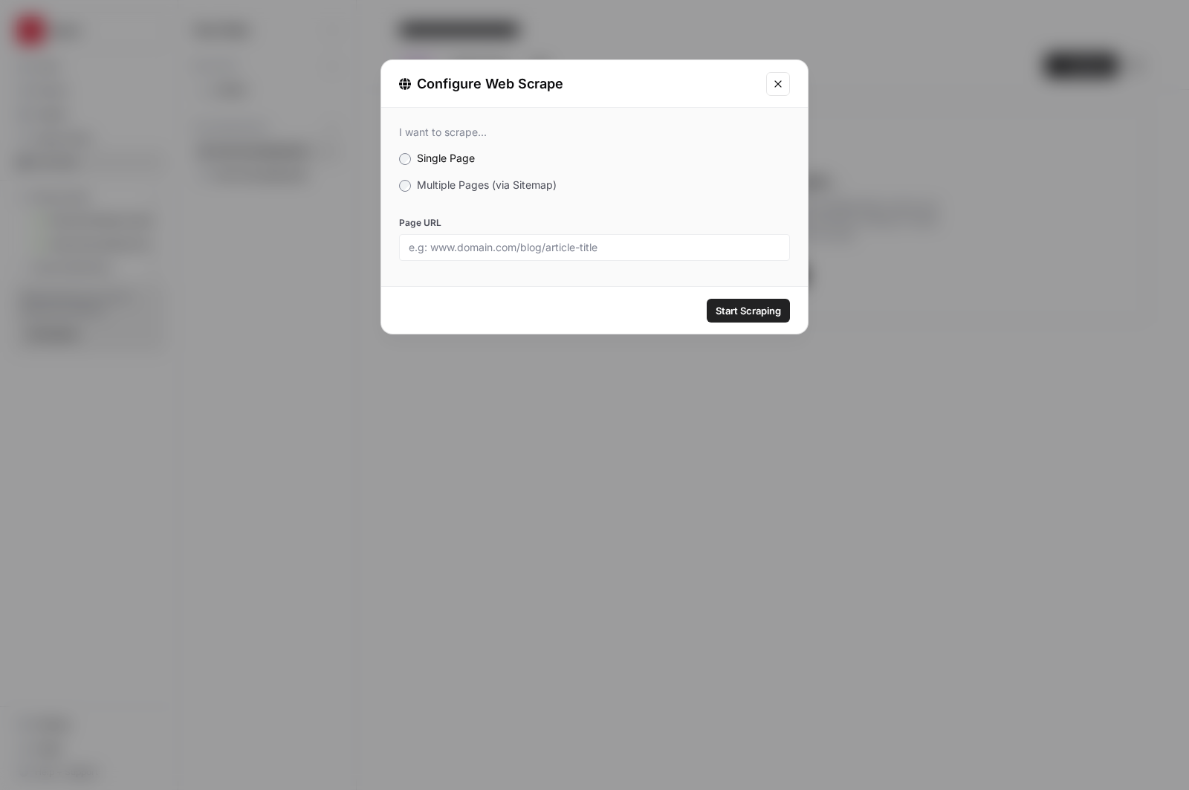
click at [435, 189] on span "Multiple Pages (via Sitemap)" at bounding box center [487, 184] width 140 height 13
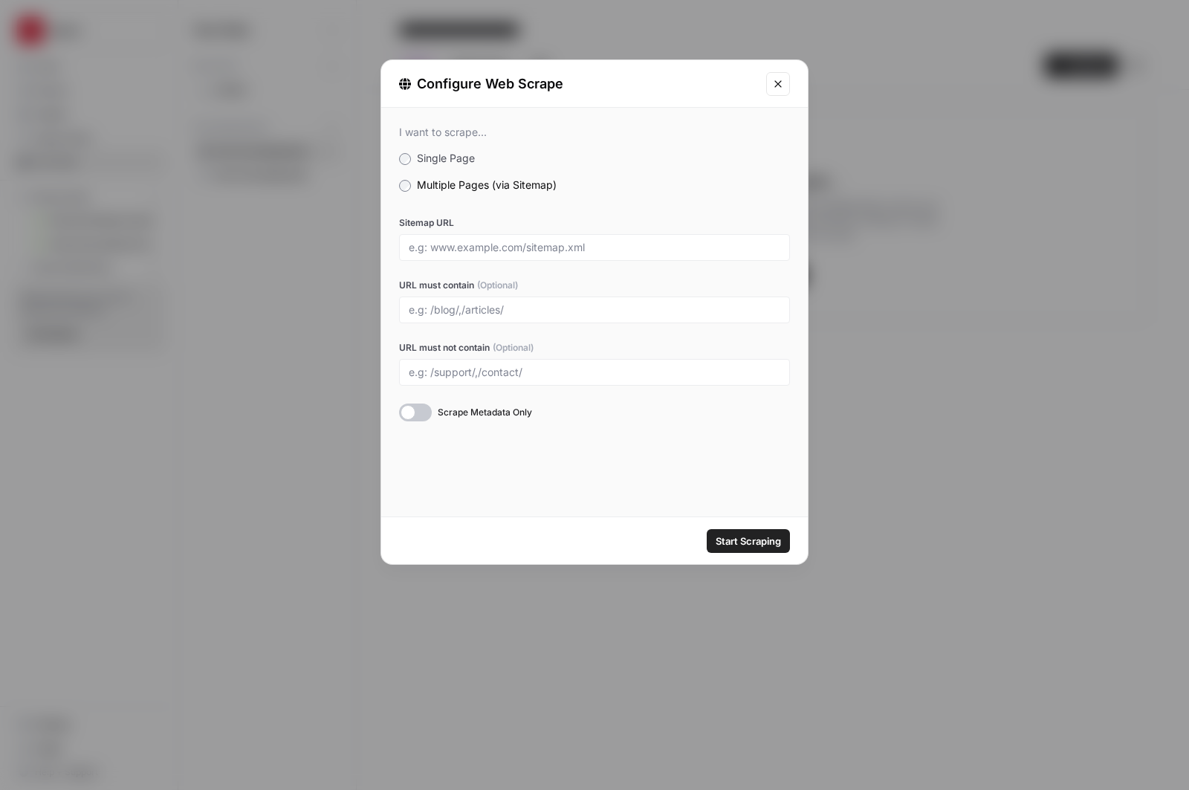
click at [783, 88] on icon "Close modal" at bounding box center [778, 84] width 12 height 12
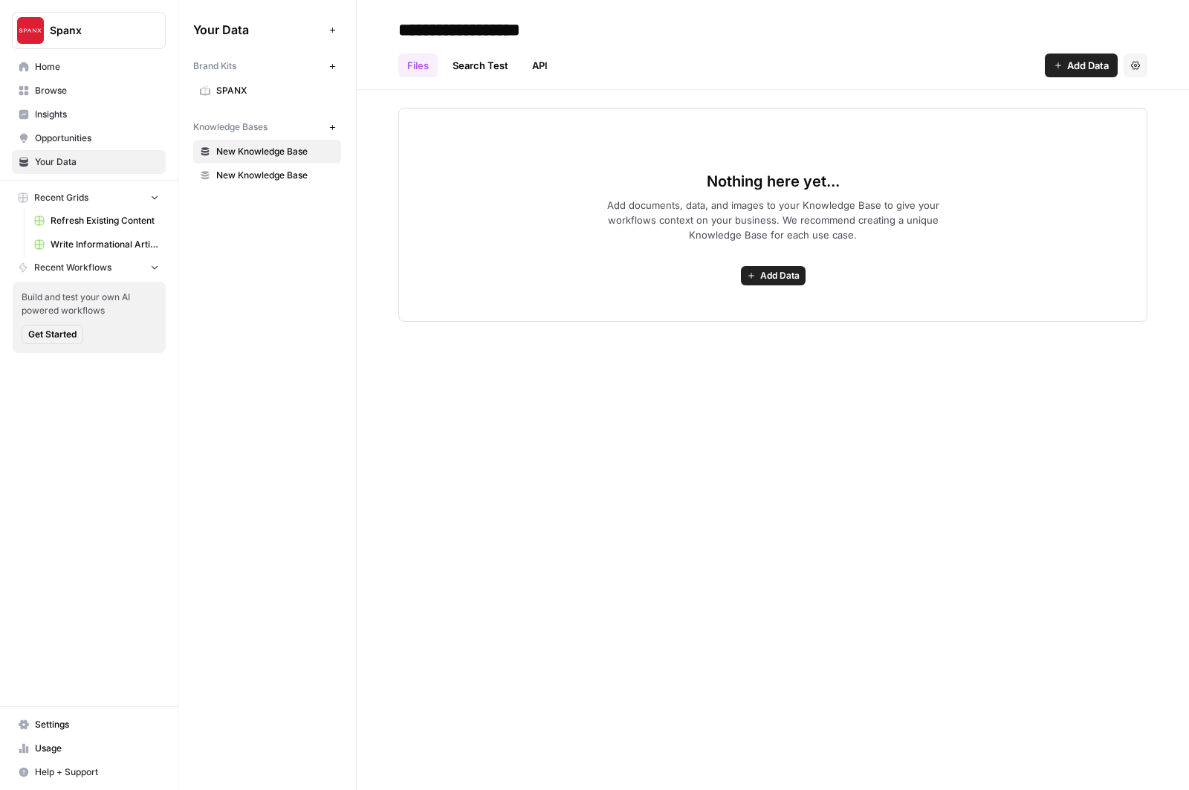
click at [566, 392] on div "**********" at bounding box center [773, 395] width 832 height 790
